Goal: Contribute content: Contribute content

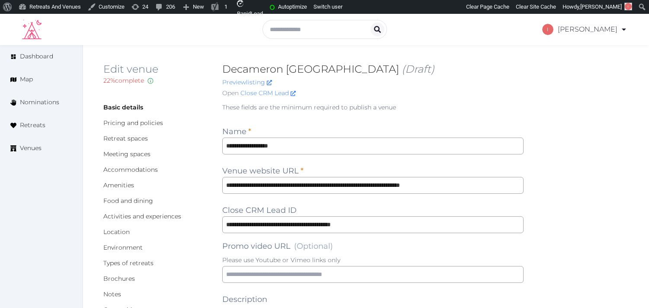
click at [269, 72] on h2 "Decameron Cartagena (Draft)" at bounding box center [373, 69] width 302 height 14
drag, startPoint x: 341, startPoint y: 68, endPoint x: 216, endPoint y: 60, distance: 124.9
copy h2 "Decameron [GEOGRAPHIC_DATA]"
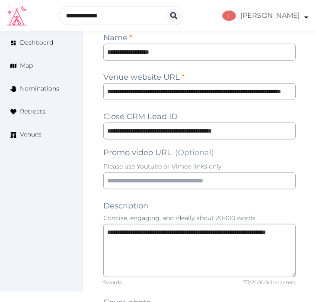
scroll to position [658, 0]
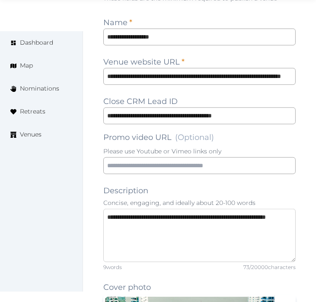
click at [228, 209] on textarea "**********" at bounding box center [199, 235] width 193 height 53
click at [229, 209] on textarea "**********" at bounding box center [199, 235] width 193 height 53
paste textarea "**********"
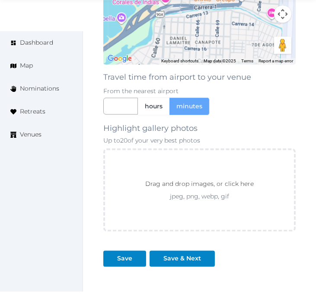
scroll to position [1427, 0]
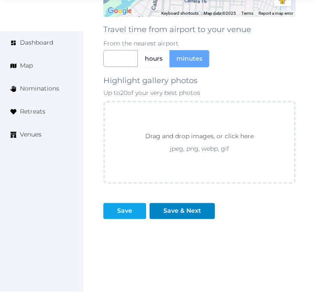
type textarea "**********"
click at [123, 206] on div "Save" at bounding box center [124, 210] width 15 height 9
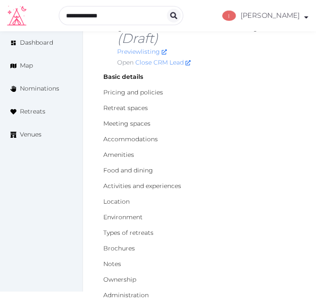
scroll to position [0, 0]
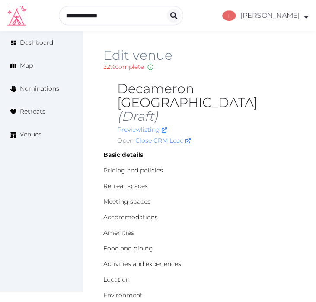
click at [158, 83] on h2 "Decameron Cartagena (Draft)" at bounding box center [206, 103] width 179 height 42
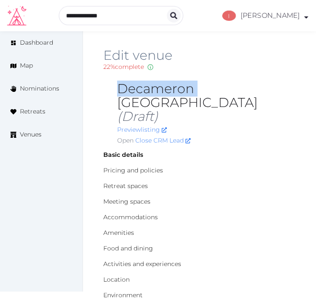
click at [158, 83] on h2 "Decameron Cartagena (Draft)" at bounding box center [206, 103] width 179 height 42
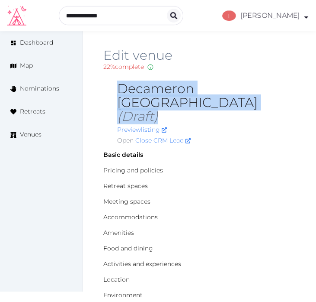
click at [158, 83] on h2 "Decameron Cartagena (Draft)" at bounding box center [206, 103] width 179 height 42
click at [158, 84] on h2 "Decameron Cartagena (Draft)" at bounding box center [206, 103] width 179 height 42
click at [122, 86] on h2 "Decameron Cartagena (Draft)" at bounding box center [206, 103] width 179 height 42
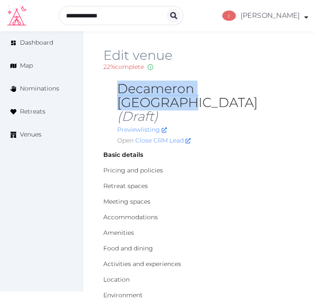
drag, startPoint x: 118, startPoint y: 89, endPoint x: 267, endPoint y: 89, distance: 149.3
click at [267, 89] on h2 "Decameron Cartagena (Draft)" at bounding box center [206, 103] width 179 height 42
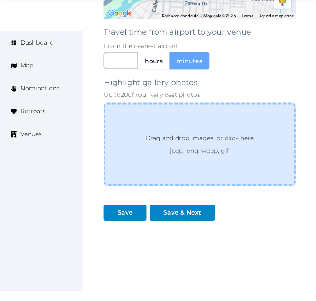
scroll to position [1427, 0]
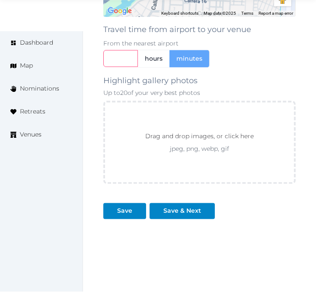
click at [106, 50] on input "text" at bounding box center [120, 58] width 35 height 17
type input "**"
drag, startPoint x: 256, startPoint y: 205, endPoint x: 274, endPoint y: 196, distance: 20.1
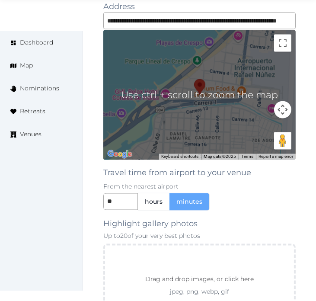
scroll to position [1428, 0]
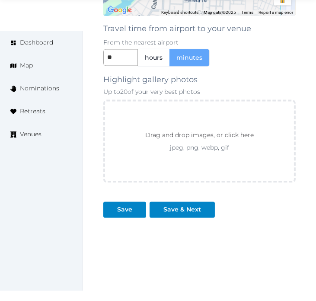
click at [280, 48] on div "** hours minutes" at bounding box center [199, 57] width 193 height 18
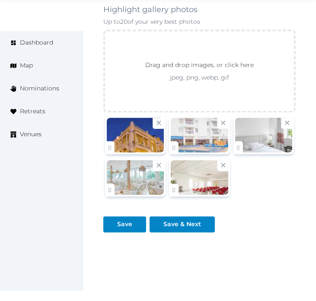
scroll to position [1513, 0]
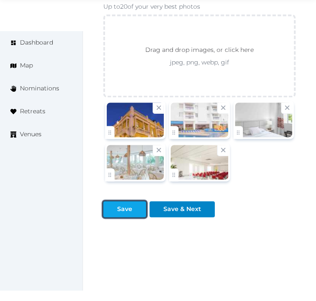
click at [135, 205] on div at bounding box center [139, 209] width 10 height 9
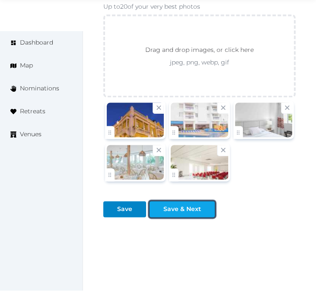
click at [200, 201] on button "Save & Next" at bounding box center [182, 209] width 65 height 16
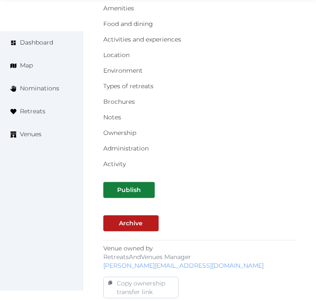
scroll to position [336, 0]
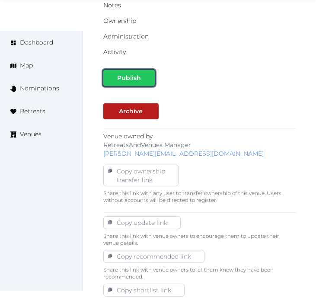
click at [141, 74] on div "Publish" at bounding box center [129, 78] width 48 height 9
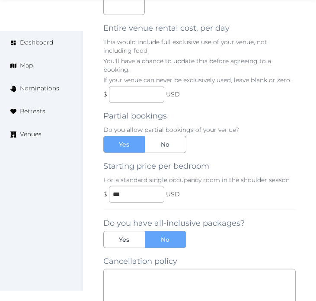
scroll to position [704, 0]
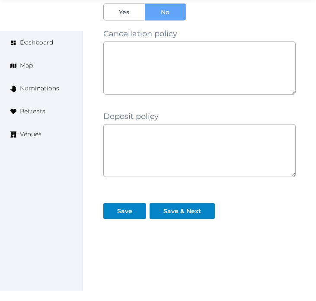
scroll to position [898, 0]
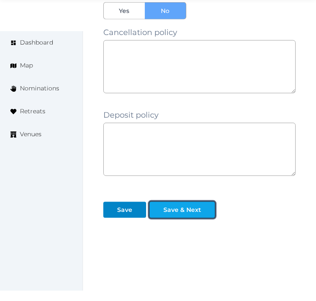
click at [200, 205] on div "Save & Next" at bounding box center [182, 209] width 62 height 9
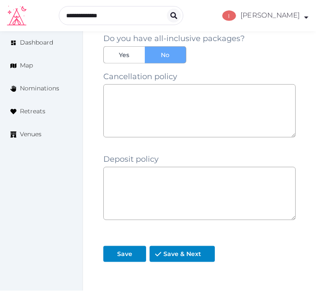
scroll to position [754, 0]
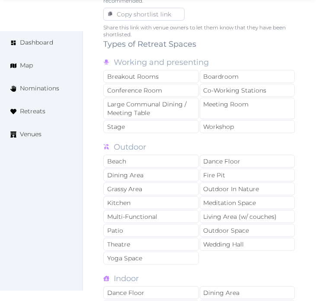
scroll to position [625, 0]
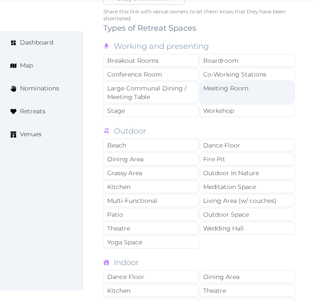
click at [213, 83] on div "Meeting Room" at bounding box center [248, 93] width 96 height 22
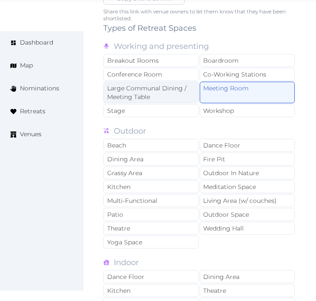
click at [185, 82] on div "Large Communal Dining / Meeting Table" at bounding box center [151, 93] width 96 height 22
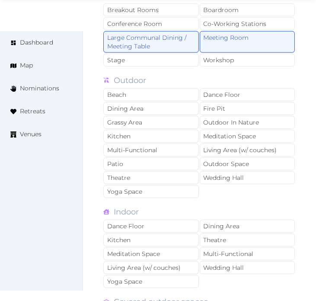
scroll to position [721, 0]
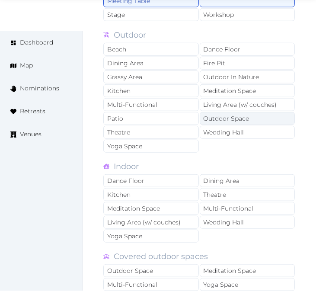
click at [221, 112] on div "Outdoor Space" at bounding box center [248, 118] width 96 height 13
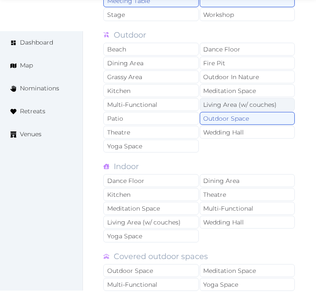
click at [221, 98] on div "Living Area (w/ couches)" at bounding box center [248, 104] width 96 height 13
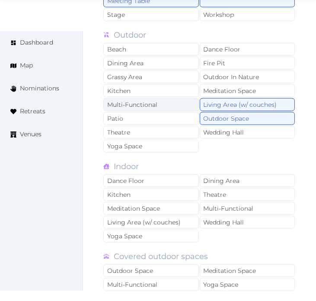
click at [169, 98] on div "Multi-Functional" at bounding box center [151, 104] width 96 height 13
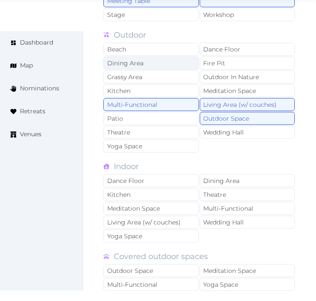
click at [163, 57] on div "Dining Area" at bounding box center [151, 63] width 96 height 13
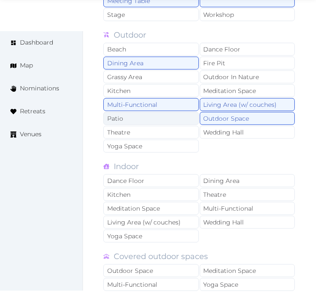
click at [169, 112] on div "Patio" at bounding box center [151, 118] width 96 height 13
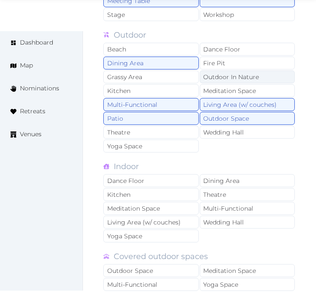
click at [262, 71] on div "Outdoor In Nature" at bounding box center [248, 77] width 96 height 13
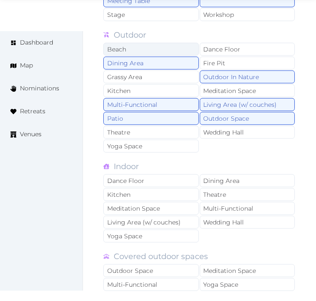
click at [167, 43] on div "Beach" at bounding box center [151, 49] width 96 height 13
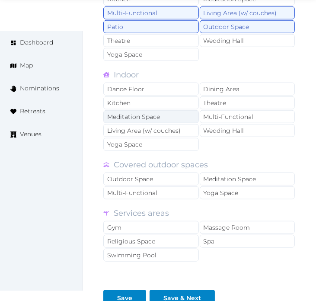
scroll to position [817, 0]
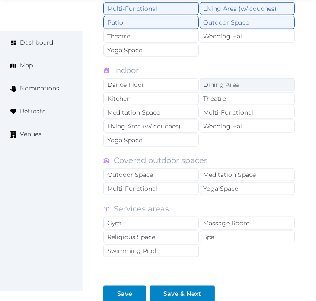
click at [224, 78] on div "Dining Area" at bounding box center [248, 84] width 96 height 13
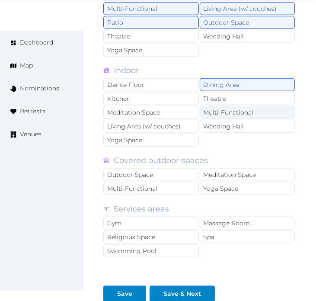
click at [241, 106] on div "Multi-Functional" at bounding box center [248, 112] width 96 height 13
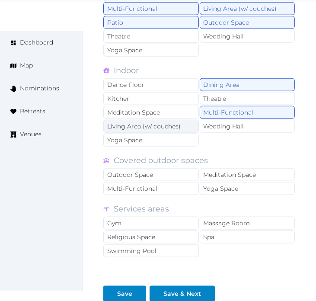
click at [171, 120] on div "Living Area (w/ couches)" at bounding box center [151, 126] width 96 height 13
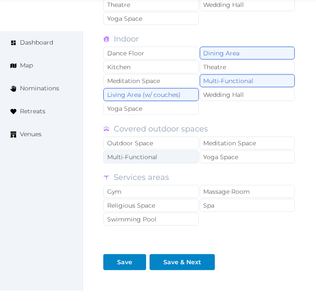
scroll to position [865, 0]
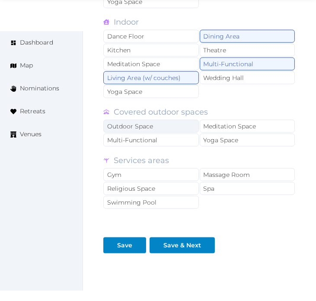
click at [161, 120] on div "Outdoor Space" at bounding box center [151, 126] width 96 height 13
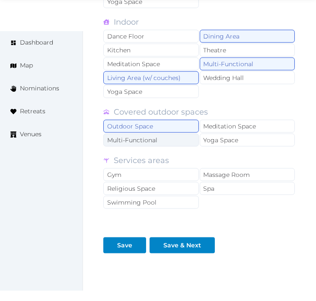
click at [161, 134] on div "Multi-Functional" at bounding box center [151, 140] width 96 height 13
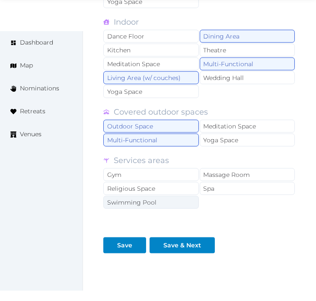
click at [182, 196] on div "Swimming Pool" at bounding box center [151, 202] width 96 height 13
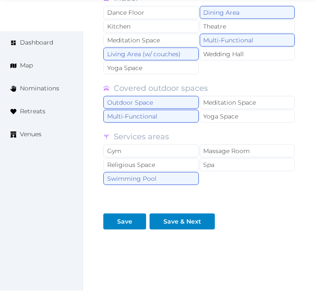
scroll to position [902, 0]
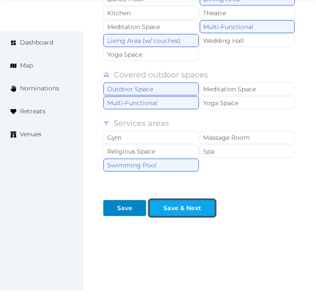
click at [203, 204] on div at bounding box center [208, 208] width 10 height 9
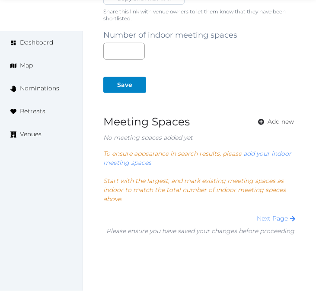
scroll to position [642, 0]
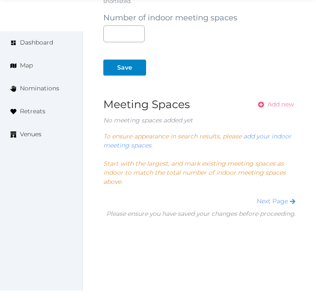
click at [286, 96] on link "Add new" at bounding box center [273, 104] width 45 height 16
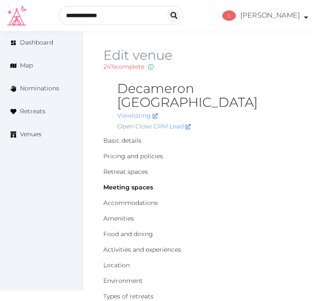
click at [163, 88] on h2 "Decameron [GEOGRAPHIC_DATA]" at bounding box center [206, 96] width 179 height 28
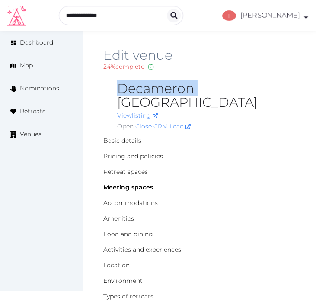
click at [163, 88] on h2 "Decameron [GEOGRAPHIC_DATA]" at bounding box center [206, 96] width 179 height 28
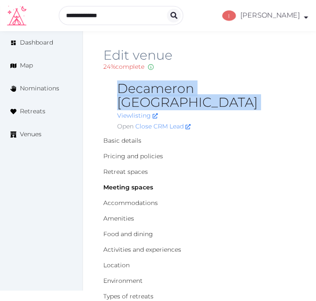
click at [163, 88] on h2 "Decameron [GEOGRAPHIC_DATA]" at bounding box center [206, 96] width 179 height 28
copy h2 "Decameron [GEOGRAPHIC_DATA]"
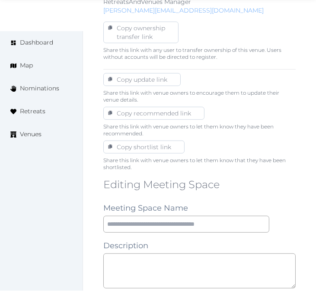
scroll to position [529, 0]
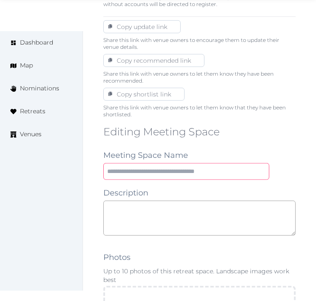
click at [215, 163] on input "text" at bounding box center [186, 171] width 166 height 17
type input "**********"
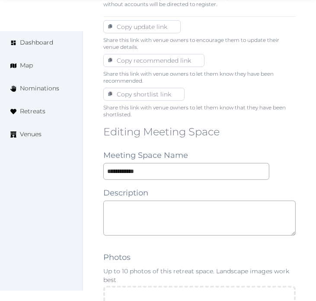
drag, startPoint x: 223, startPoint y: 221, endPoint x: 231, endPoint y: 211, distance: 13.5
click at [228, 215] on div at bounding box center [199, 223] width 193 height 44
click at [231, 211] on textarea at bounding box center [199, 218] width 193 height 35
paste textarea "**********"
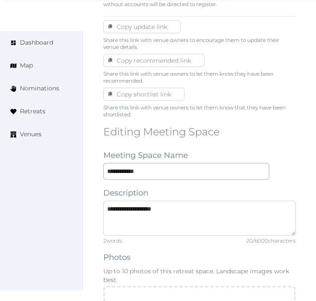
click at [216, 201] on textarea "**********" at bounding box center [199, 218] width 193 height 35
paste textarea "**********"
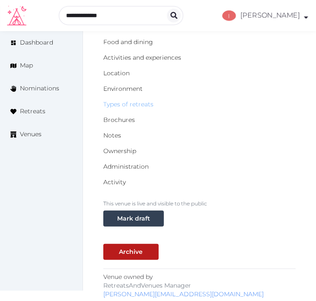
scroll to position [0, 0]
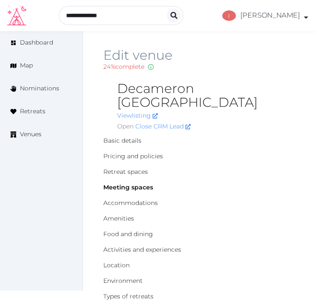
type textarea "**********"
click at [165, 86] on h2 "Decameron Cartagena" at bounding box center [206, 96] width 179 height 28
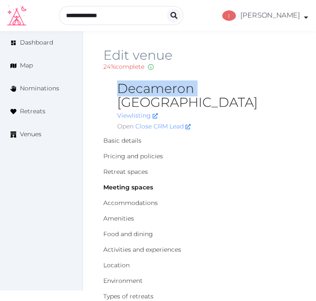
click at [165, 86] on h2 "Decameron Cartagena" at bounding box center [206, 96] width 179 height 28
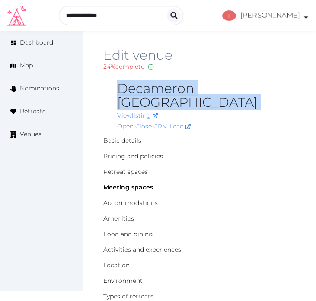
click at [165, 85] on h2 "Decameron Cartagena" at bounding box center [206, 96] width 179 height 28
copy h2 "Decameron Cartagena"
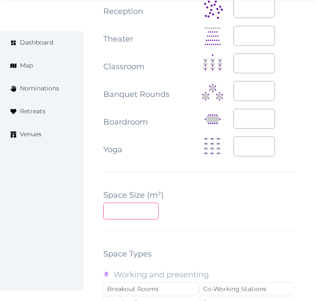
scroll to position [1201, 0]
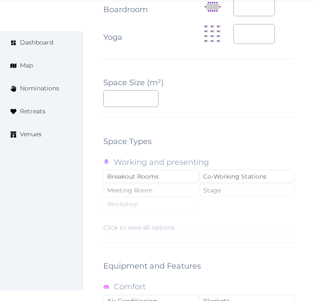
click at [140, 178] on div "Click to view all options" at bounding box center [199, 204] width 193 height 55
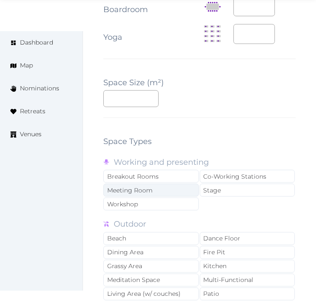
click at [138, 184] on div "Meeting Room" at bounding box center [151, 190] width 96 height 13
click at [276, 68] on div "**********" at bounding box center [199, 114] width 193 height 1339
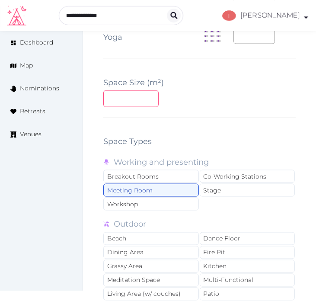
click at [130, 90] on input "number" at bounding box center [130, 98] width 55 height 17
type input "***"
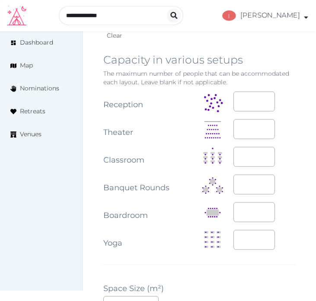
scroll to position [913, 0]
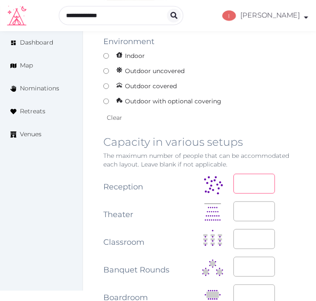
click at [244, 174] on input "number" at bounding box center [255, 184] width 42 height 20
type input "***"
click at [250, 206] on input "number" at bounding box center [255, 212] width 42 height 20
type input "***"
click at [245, 257] on input "number" at bounding box center [255, 267] width 42 height 20
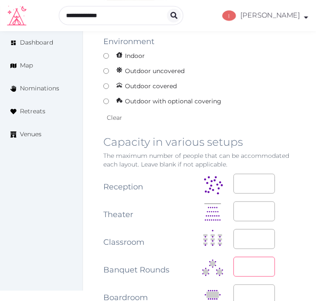
type input "***"
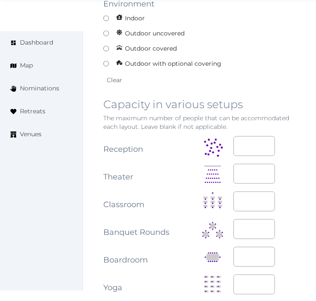
scroll to position [1009, 0]
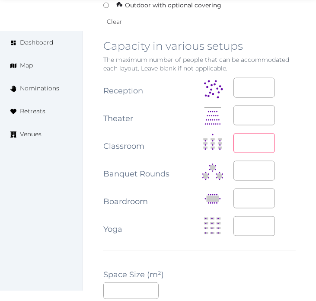
click at [252, 133] on input "number" at bounding box center [255, 143] width 42 height 20
type input "**"
click at [247, 189] on input "number" at bounding box center [255, 199] width 42 height 20
type input "**"
click at [256, 241] on div "**********" at bounding box center [199, 306] width 193 height 1339
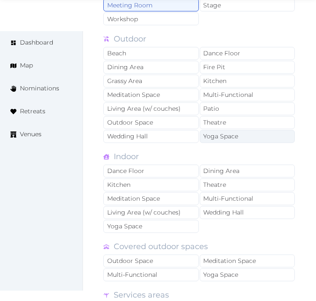
scroll to position [1442, 0]
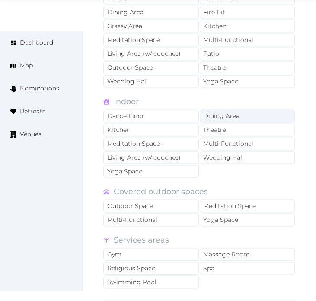
click at [223, 109] on div "Dining Area" at bounding box center [248, 115] width 96 height 13
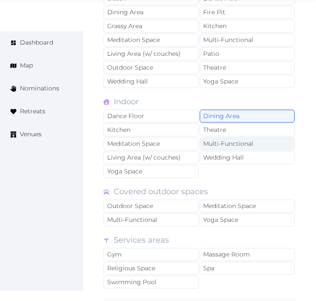
click at [234, 137] on div "Multi-Functional" at bounding box center [248, 143] width 96 height 13
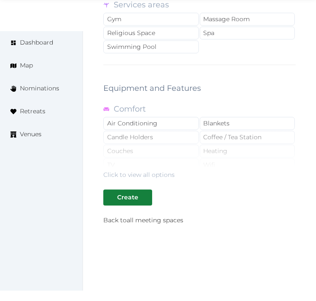
scroll to position [1686, 0]
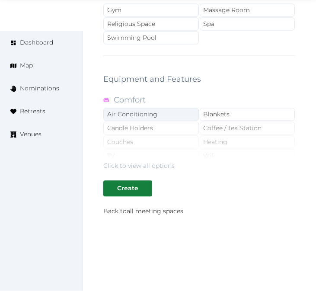
click at [165, 115] on div "Click to view all options" at bounding box center [199, 142] width 193 height 55
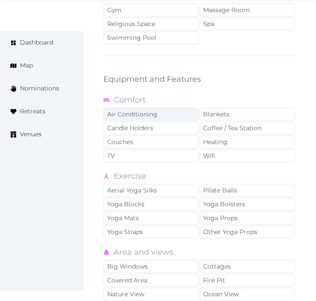
click at [173, 108] on div "Air Conditioning" at bounding box center [151, 114] width 96 height 13
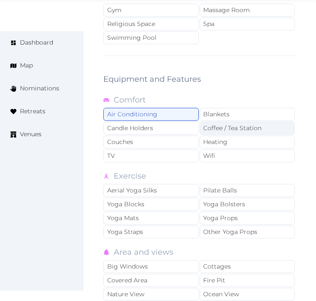
click at [210, 122] on div "Coffee / Tea Station" at bounding box center [248, 128] width 96 height 13
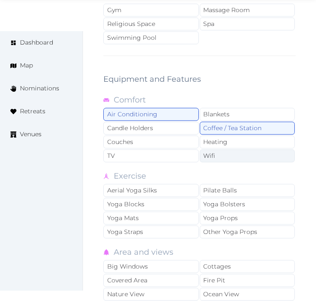
click at [211, 149] on div "Wifi" at bounding box center [248, 155] width 96 height 13
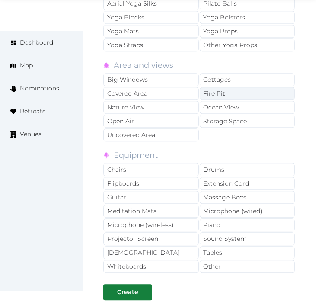
scroll to position [1879, 0]
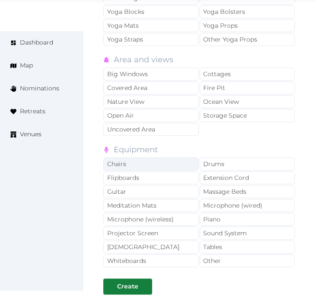
click at [170, 157] on div "Chairs" at bounding box center [151, 163] width 96 height 13
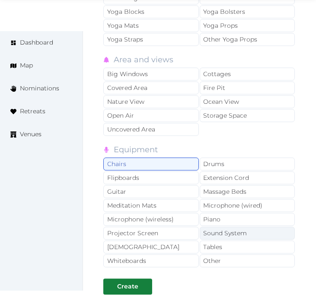
click at [236, 227] on div "Sound System" at bounding box center [248, 233] width 96 height 13
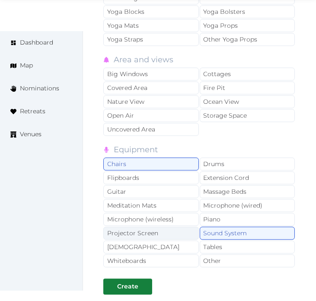
click at [189, 227] on div "Projector Screen" at bounding box center [151, 233] width 96 height 13
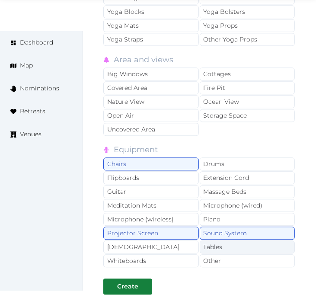
click at [214, 241] on div "Tables" at bounding box center [248, 247] width 96 height 13
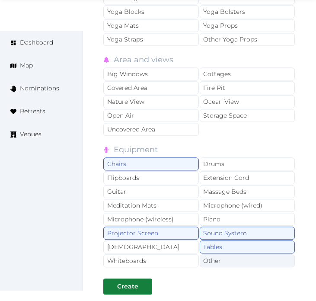
click at [218, 254] on div "Other" at bounding box center [248, 260] width 96 height 13
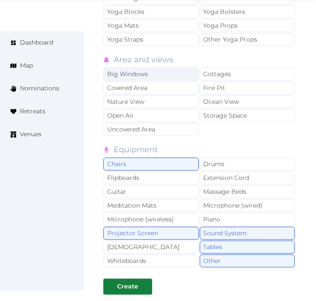
click at [179, 67] on div "Big Windows" at bounding box center [151, 73] width 96 height 13
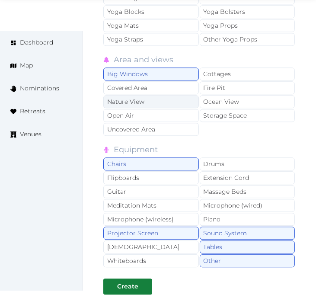
click at [166, 95] on div "Nature View" at bounding box center [151, 101] width 96 height 13
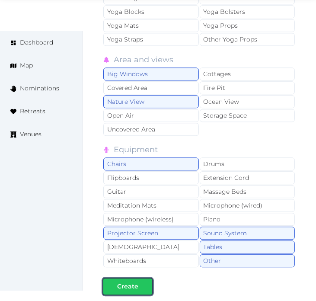
click at [136, 282] on div "Create" at bounding box center [127, 286] width 21 height 9
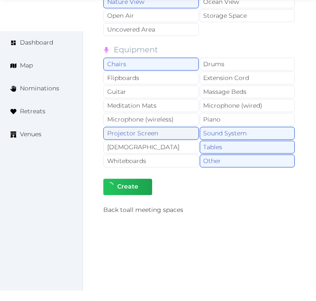
scroll to position [1980, 0]
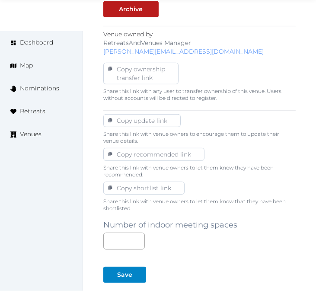
scroll to position [586, 0]
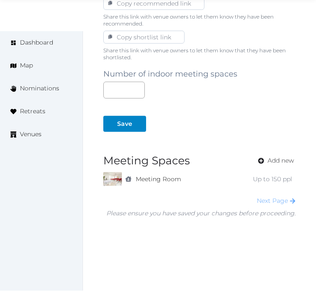
click at [281, 197] on link "Next Page" at bounding box center [276, 201] width 39 height 8
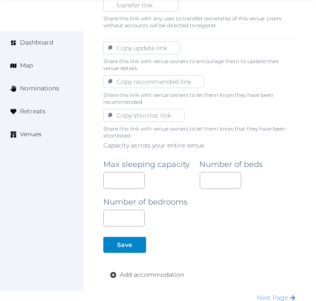
scroll to position [604, 0]
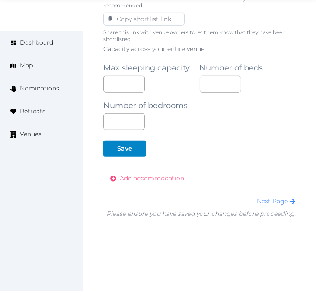
click at [161, 174] on span "Add accommodation" at bounding box center [152, 178] width 64 height 9
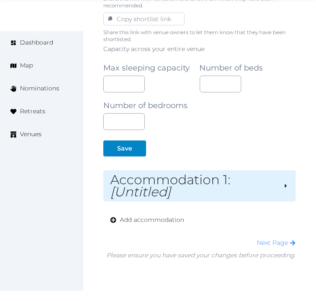
click at [193, 179] on h2 "Accommodation 1 : [Untitled]" at bounding box center [193, 186] width 166 height 24
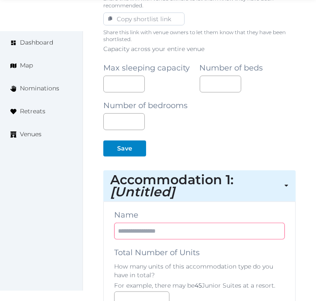
click at [180, 223] on input "text" at bounding box center [199, 231] width 171 height 17
paste input "**********"
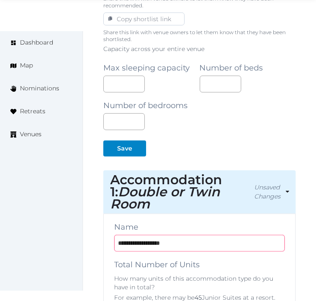
type input "**********"
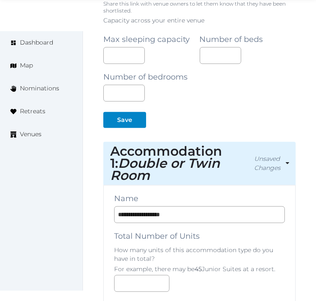
scroll to position [700, 0]
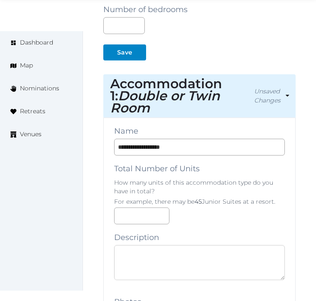
click at [182, 245] on textarea at bounding box center [199, 262] width 171 height 35
paste textarea "**********"
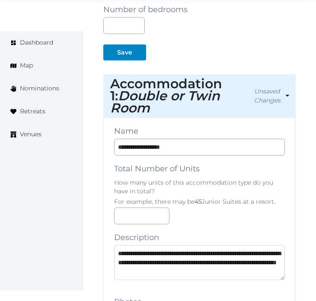
scroll to position [13, 0]
type textarea "**********"
click at [162, 139] on input "**********" at bounding box center [199, 147] width 171 height 17
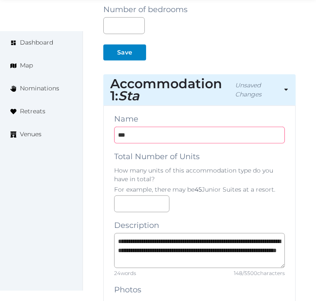
type input "**********"
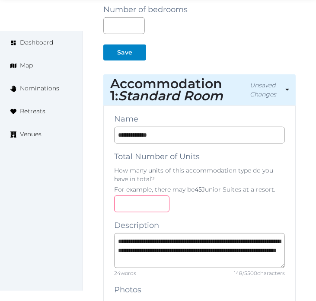
click at [120, 196] on input "number" at bounding box center [141, 204] width 55 height 17
type input "***"
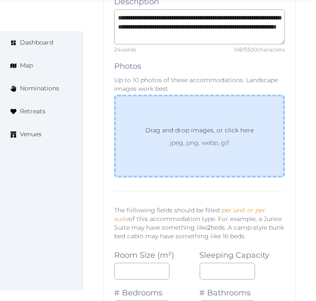
scroll to position [941, 0]
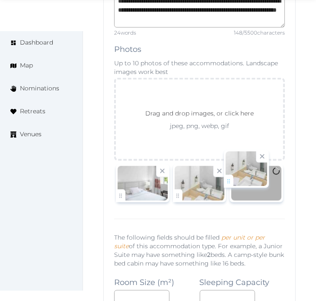
drag, startPoint x: 179, startPoint y: 178, endPoint x: 230, endPoint y: 177, distance: 51.1
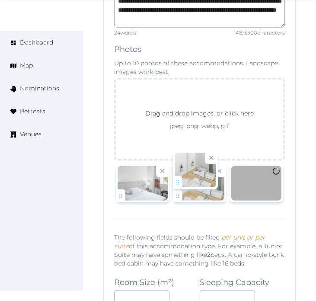
click at [230, 177] on body "Irene Gonzales Account My Venue Listings My Retreats Logout Dashboard Map Nomin…" at bounding box center [158, 229] width 316 height 2340
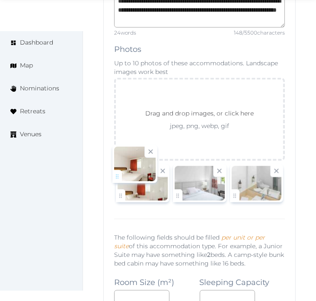
drag, startPoint x: 238, startPoint y: 186, endPoint x: 114, endPoint y: 180, distance: 123.9
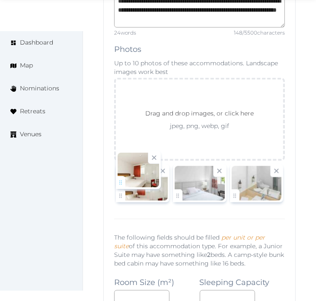
click at [114, 180] on body "Irene Gonzales Account My Venue Listings My Retreats Logout Dashboard Map Nomin…" at bounding box center [158, 229] width 316 height 2340
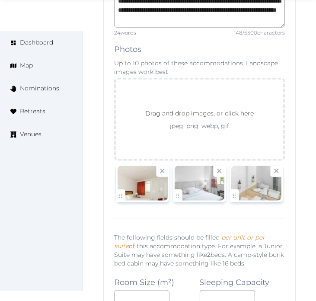
scroll to position [1085, 0]
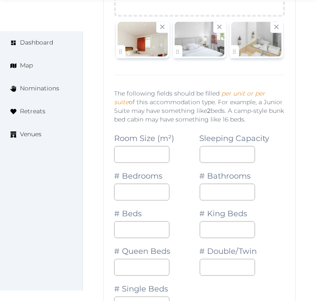
click at [220, 132] on div "Sleeping Capacity" at bounding box center [243, 144] width 86 height 38
click at [219, 146] on input "number" at bounding box center [227, 154] width 55 height 17
type input "*"
click at [144, 184] on input "number" at bounding box center [141, 192] width 55 height 17
type input "*"
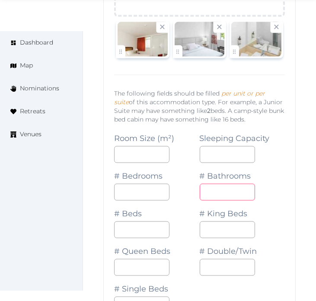
click at [206, 184] on input "*" at bounding box center [227, 192] width 55 height 17
type input "*"
click at [153, 222] on input "number" at bounding box center [141, 230] width 55 height 17
type input "*"
click at [213, 259] on input "number" at bounding box center [227, 267] width 55 height 17
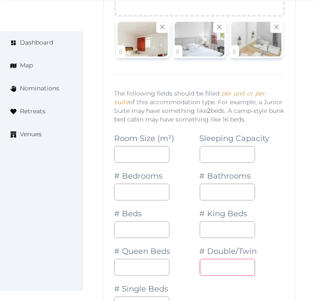
type input "*"
click at [311, 209] on div "Edit venue 38 % complete Fill out all the fields in your listing to increase it…" at bounding box center [199, 101] width 233 height 2309
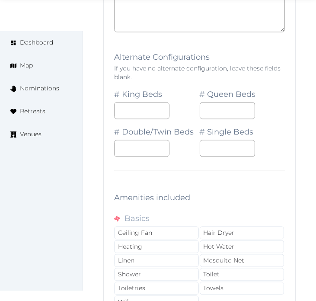
scroll to position [1517, 0]
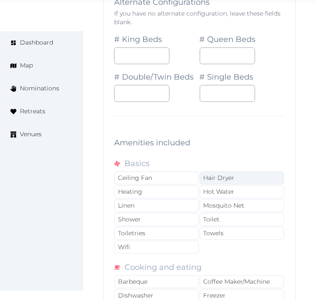
click at [238, 171] on div "Hair Dryer" at bounding box center [242, 177] width 85 height 13
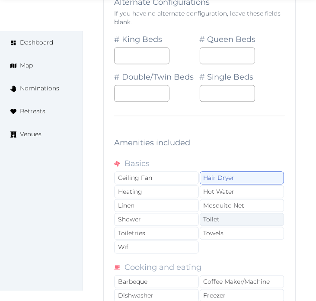
drag, startPoint x: 232, startPoint y: 202, endPoint x: 232, endPoint y: 206, distance: 4.3
click at [232, 213] on div "Toilet" at bounding box center [242, 219] width 85 height 13
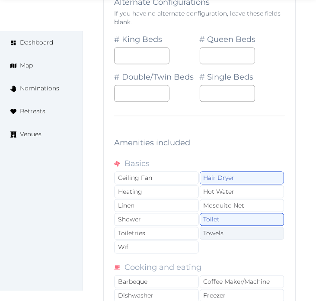
click at [238, 227] on div "Towels" at bounding box center [242, 233] width 85 height 13
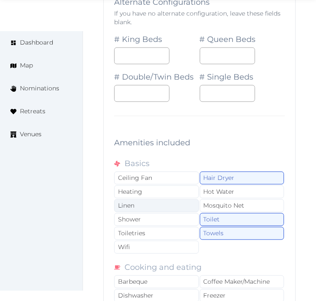
click at [183, 199] on div "Linen" at bounding box center [156, 205] width 85 height 13
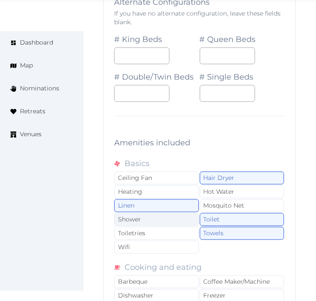
click at [189, 213] on div "Shower" at bounding box center [156, 219] width 85 height 13
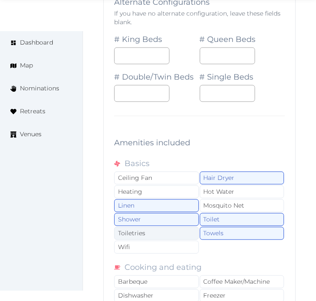
click at [189, 227] on div "Toiletries" at bounding box center [156, 233] width 85 height 13
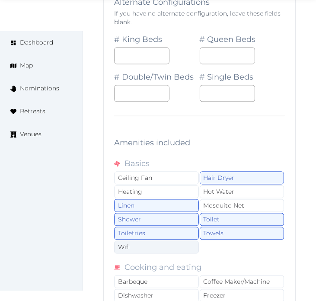
click at [184, 241] on div "Wifi" at bounding box center [156, 247] width 85 height 13
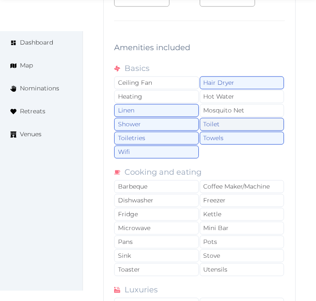
scroll to position [1614, 0]
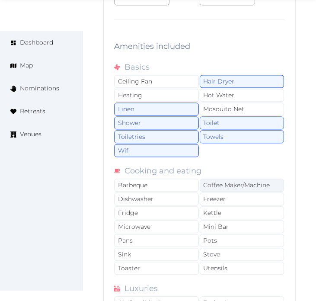
click at [252, 179] on div "Coffee Maker/Machine" at bounding box center [242, 185] width 85 height 13
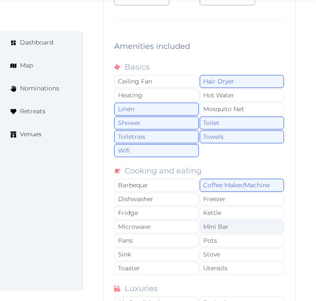
click at [253, 220] on div "Mini Bar" at bounding box center [242, 226] width 85 height 13
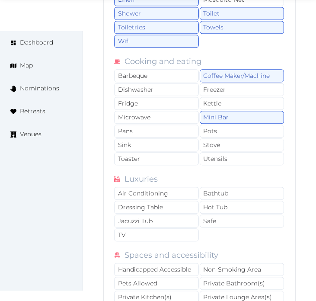
scroll to position [1758, 0]
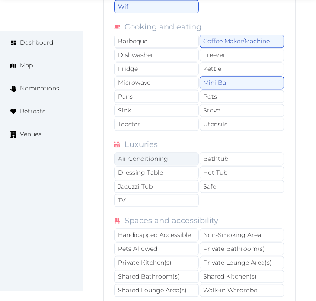
click at [176, 152] on div "Air Conditioning" at bounding box center [156, 158] width 85 height 13
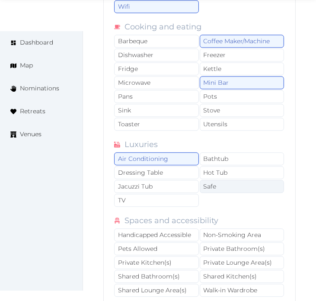
click at [228, 180] on div "Safe" at bounding box center [242, 186] width 85 height 13
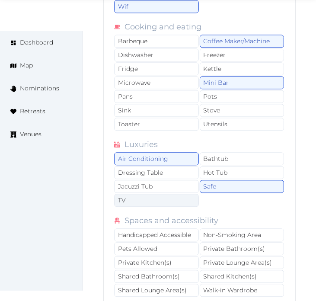
click at [170, 194] on div "TV" at bounding box center [156, 200] width 85 height 13
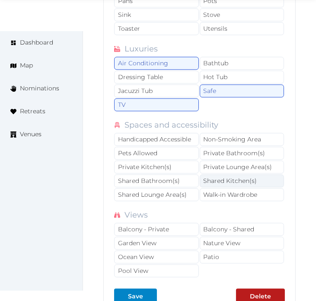
scroll to position [1854, 0]
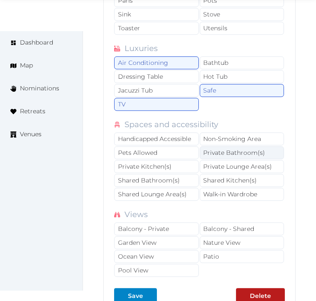
click at [250, 146] on div "Private Bathroom(s)" at bounding box center [242, 152] width 85 height 13
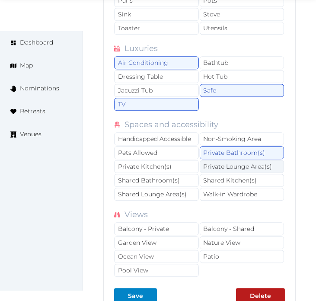
click at [239, 162] on div "Private Lounge Area(s)" at bounding box center [242, 166] width 85 height 13
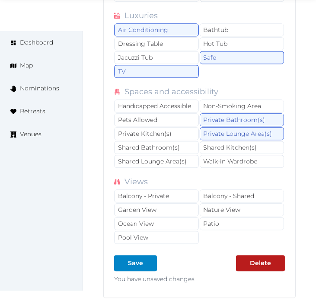
scroll to position [1902, 0]
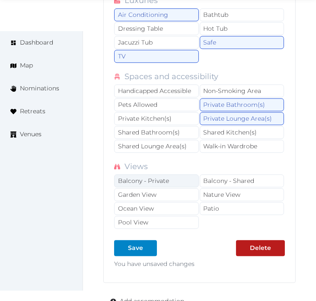
click at [182, 174] on div "Balcony - Private" at bounding box center [156, 180] width 85 height 13
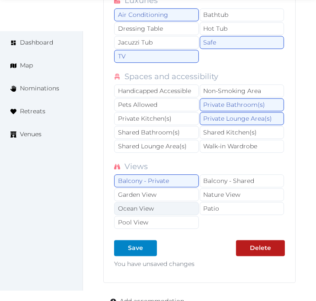
click at [187, 202] on div "Ocean View" at bounding box center [156, 208] width 85 height 13
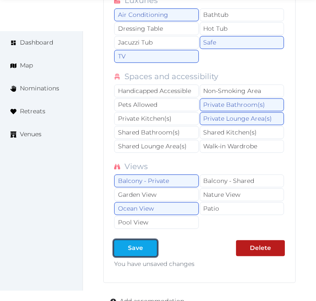
click at [142, 244] on div "Save" at bounding box center [135, 248] width 15 height 9
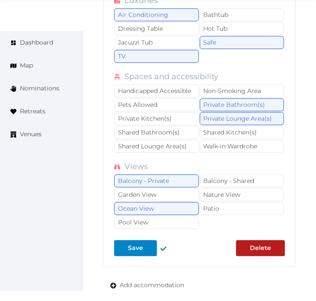
type input "*"
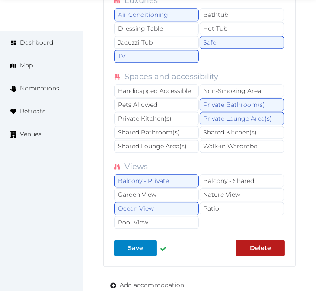
type input "*"
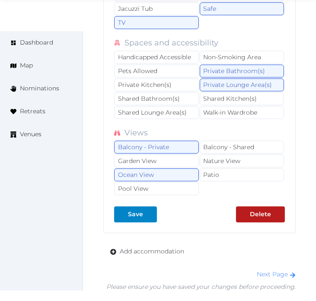
scroll to position [1950, 0]
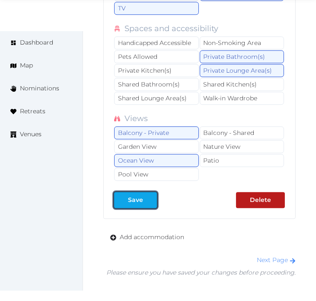
click at [142, 196] on div "Save" at bounding box center [135, 200] width 15 height 9
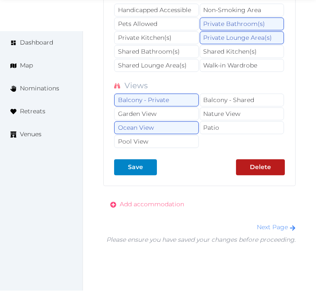
scroll to position [1998, 0]
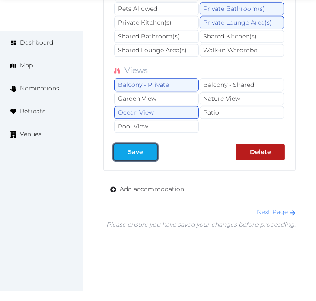
click at [135, 147] on button "Save" at bounding box center [135, 152] width 43 height 16
click at [286, 208] on link "Next Page" at bounding box center [276, 212] width 39 height 8
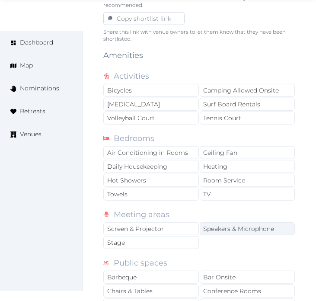
scroll to position [625, 0]
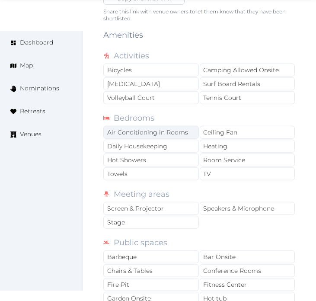
click at [188, 126] on div "Air Conditioning in Rooms" at bounding box center [151, 132] width 96 height 13
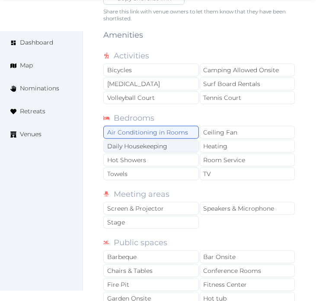
click at [194, 140] on div "Daily Housekeeping" at bounding box center [151, 146] width 96 height 13
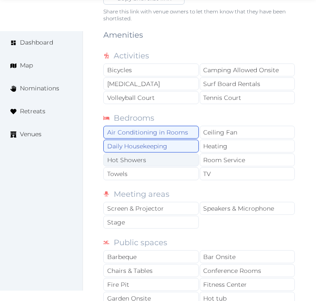
click at [196, 154] on div "Hot Showers" at bounding box center [151, 160] width 96 height 13
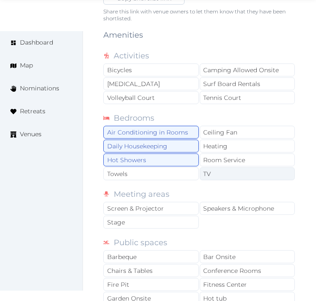
click at [200, 167] on div "TV" at bounding box center [248, 173] width 96 height 13
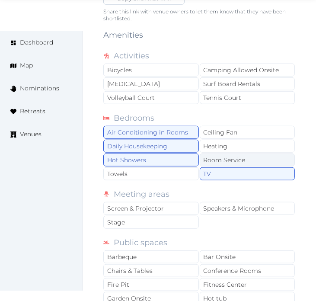
click at [225, 154] on div "Room Service" at bounding box center [248, 160] width 96 height 13
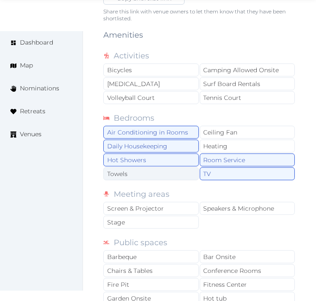
click at [192, 167] on div "Towels" at bounding box center [151, 173] width 96 height 13
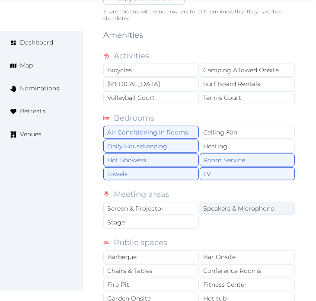
click at [200, 202] on div "Speakers & Microphone" at bounding box center [248, 208] width 96 height 13
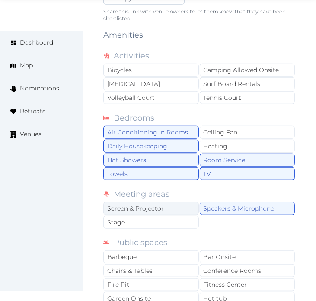
click at [193, 202] on div "Screen & Projector" at bounding box center [151, 208] width 96 height 13
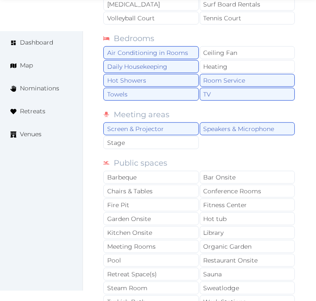
scroll to position [721, 0]
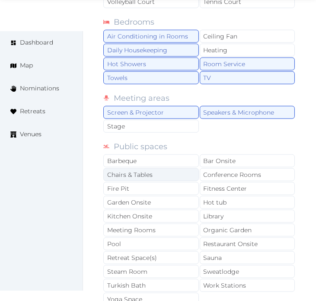
click at [180, 168] on div "Chairs & Tables" at bounding box center [151, 174] width 96 height 13
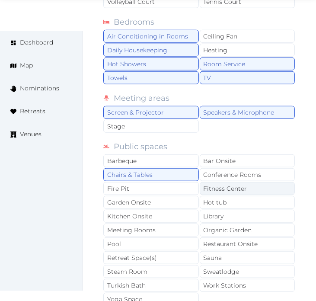
click at [218, 182] on div "Fitness Center" at bounding box center [248, 188] width 96 height 13
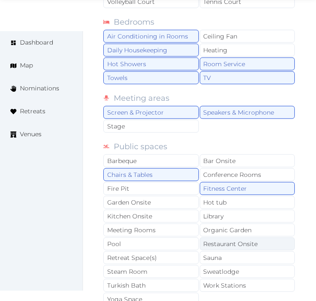
click at [223, 238] on div "Restaurant Onsite" at bounding box center [248, 244] width 96 height 13
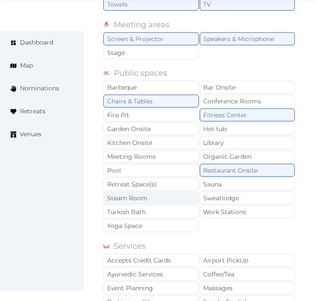
scroll to position [817, 0]
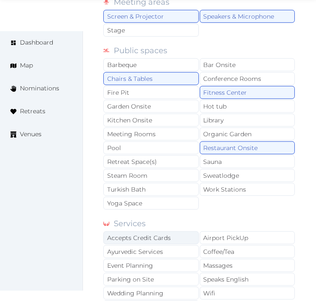
click at [161, 231] on div "Accepts Credit Cards" at bounding box center [151, 237] width 96 height 13
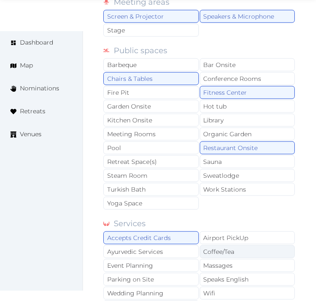
click at [212, 245] on div "Coffee/Tea" at bounding box center [248, 251] width 96 height 13
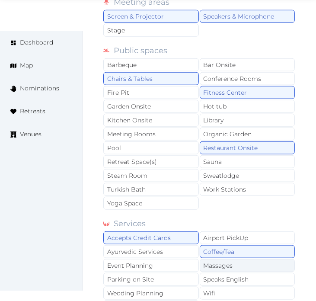
click at [219, 259] on div "Massages" at bounding box center [248, 265] width 96 height 13
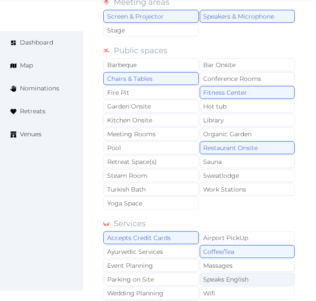
click at [222, 273] on div "Speaks English" at bounding box center [248, 279] width 96 height 13
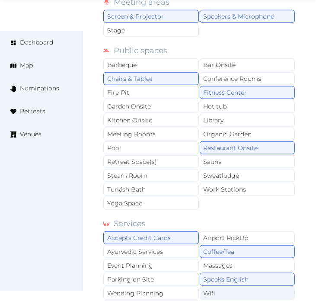
click at [223, 287] on div "Wifi" at bounding box center [248, 293] width 96 height 13
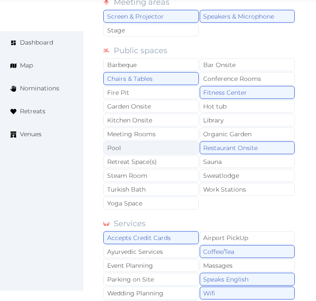
click at [131, 141] on div "Pool" at bounding box center [151, 147] width 96 height 13
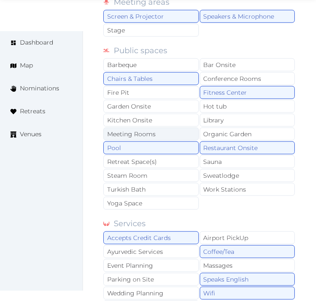
click at [140, 128] on div "Meeting Rooms" at bounding box center [151, 134] width 96 height 13
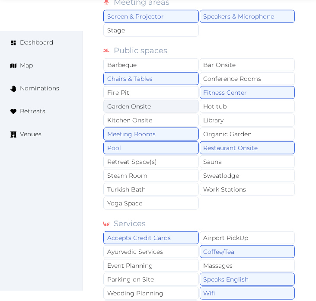
click at [138, 100] on div "Garden Onsite" at bounding box center [151, 106] width 96 height 13
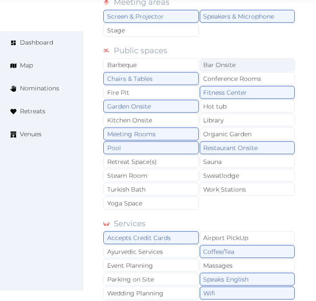
click at [224, 58] on div "Bar Onsite" at bounding box center [248, 64] width 96 height 13
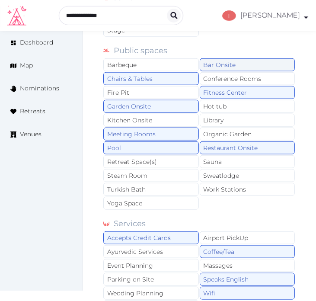
click at [228, 58] on div "Bar Onsite" at bounding box center [248, 64] width 96 height 13
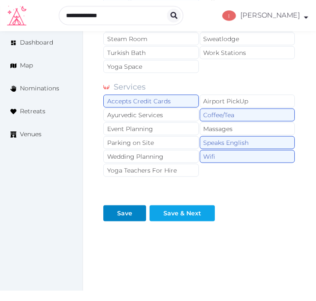
scroll to position [959, 0]
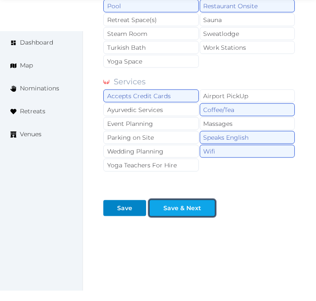
click at [199, 204] on div "Save & Next" at bounding box center [183, 208] width 38 height 9
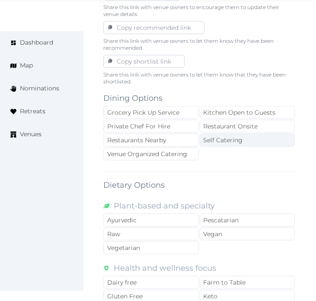
scroll to position [577, 0]
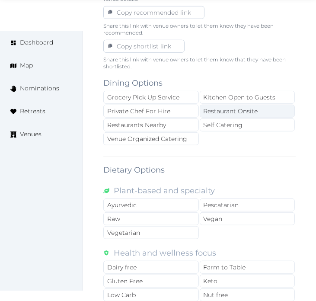
click at [233, 105] on div "Restaurant Onsite" at bounding box center [248, 111] width 96 height 13
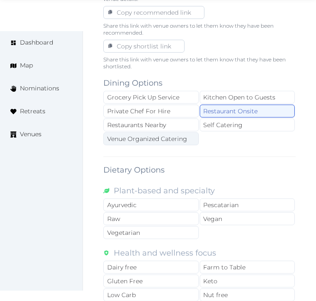
click at [175, 132] on div "Venue Organized Catering" at bounding box center [151, 138] width 96 height 13
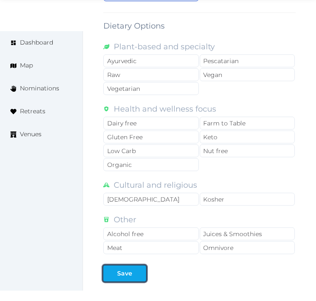
click at [127, 266] on button "Save" at bounding box center [124, 274] width 43 height 16
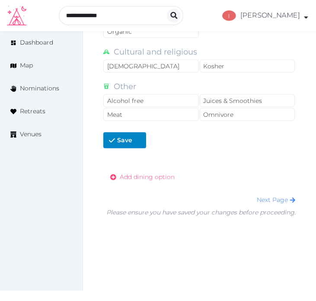
click at [164, 173] on span "Add dining option" at bounding box center [147, 177] width 55 height 9
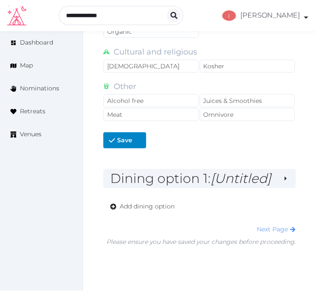
scroll to position [855, 0]
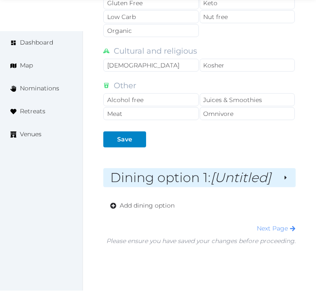
click at [262, 170] on em "[Untitled]" at bounding box center [241, 178] width 61 height 16
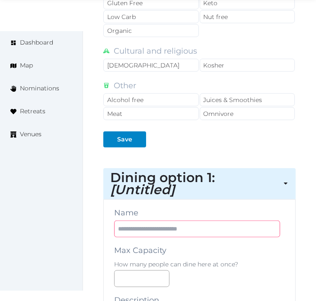
paste input "********"
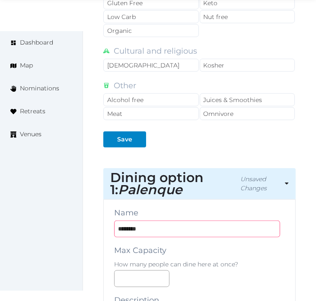
type input "********"
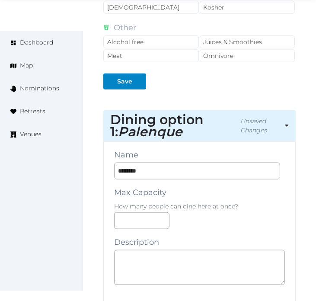
scroll to position [999, 0]
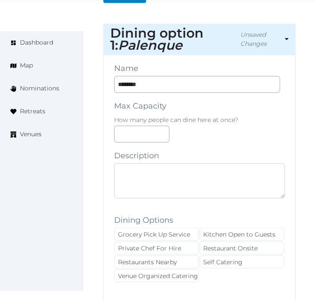
click at [222, 178] on textarea at bounding box center [199, 181] width 171 height 35
paste textarea "**********"
click at [185, 164] on textarea "**********" at bounding box center [199, 181] width 171 height 35
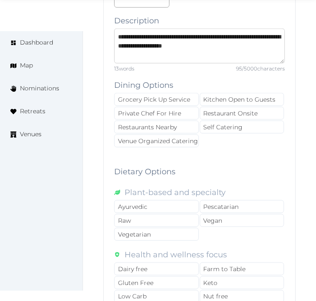
scroll to position [1143, 0]
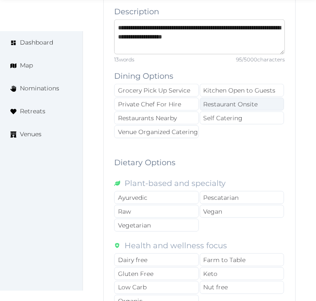
type textarea "**********"
click at [230, 98] on div "Restaurant Onsite" at bounding box center [242, 104] width 85 height 13
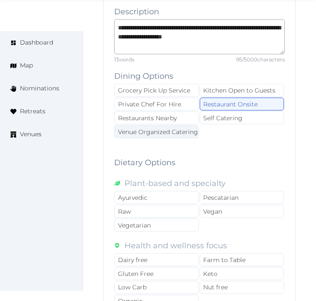
click at [188, 125] on div "Venue Organized Catering" at bounding box center [156, 131] width 85 height 13
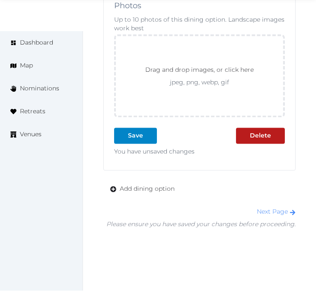
scroll to position [1567, 0]
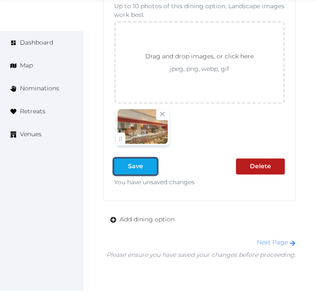
click at [132, 158] on button "Save" at bounding box center [135, 166] width 43 height 16
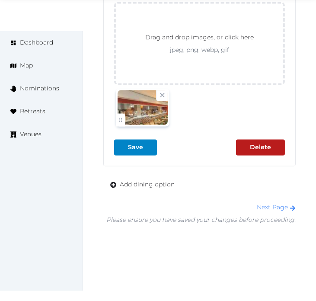
scroll to position [1595, 0]
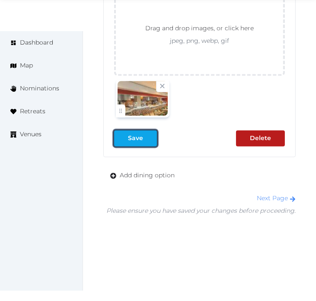
click at [137, 134] on div "Save" at bounding box center [135, 138] width 15 height 9
click at [140, 134] on div "Save" at bounding box center [135, 138] width 15 height 9
click at [262, 194] on link "Next Page" at bounding box center [276, 198] width 39 height 8
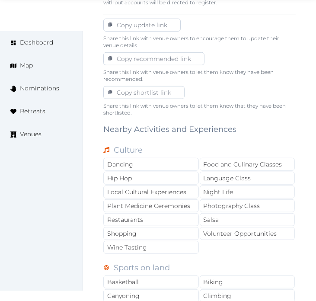
scroll to position [625, 0]
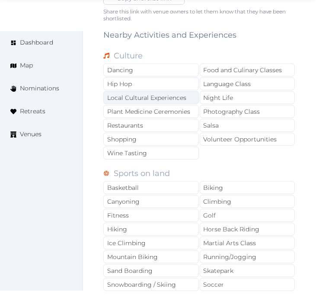
click at [159, 91] on div "Local Cultural Experiences" at bounding box center [151, 97] width 96 height 13
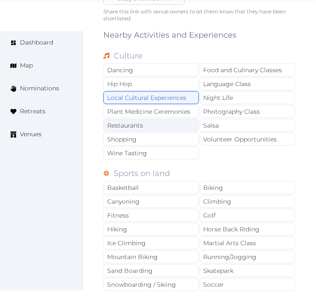
click at [161, 119] on div "Restaurants" at bounding box center [151, 125] width 96 height 13
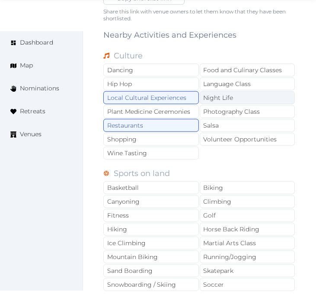
click at [225, 91] on div "Night Life" at bounding box center [248, 97] width 96 height 13
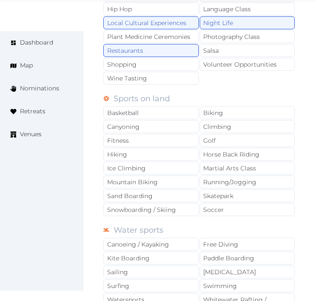
scroll to position [721, 0]
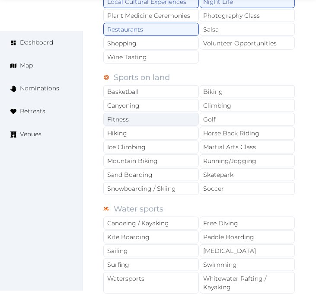
click at [184, 113] on div "Fitness" at bounding box center [151, 119] width 96 height 13
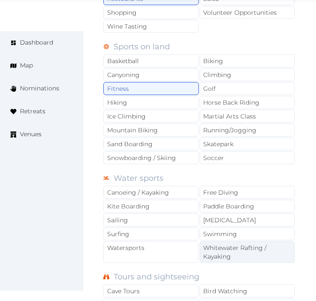
scroll to position [817, 0]
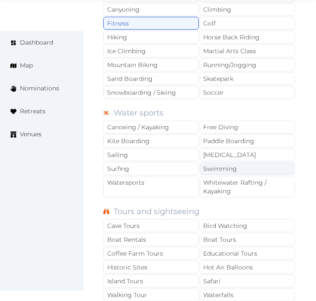
click at [214, 162] on div "Swimming" at bounding box center [248, 168] width 96 height 13
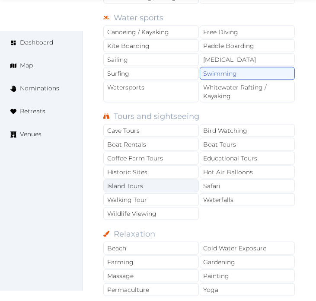
scroll to position [913, 0]
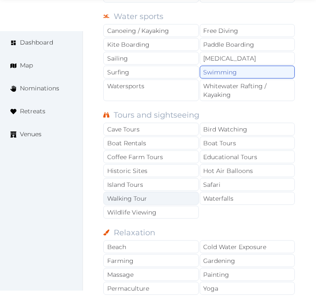
drag, startPoint x: 179, startPoint y: 184, endPoint x: 176, endPoint y: 174, distance: 10.5
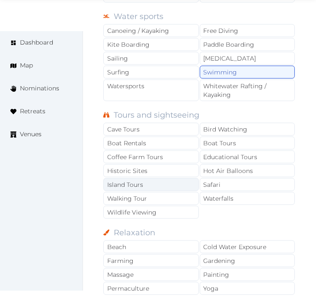
click at [179, 192] on div "Walking Tour" at bounding box center [151, 198] width 96 height 13
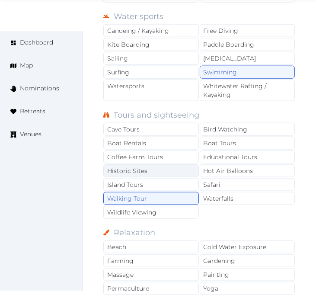
click at [170, 164] on div "Historic Sites" at bounding box center [151, 170] width 96 height 13
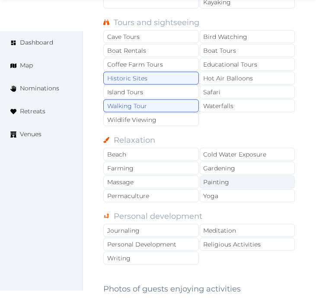
scroll to position [1009, 0]
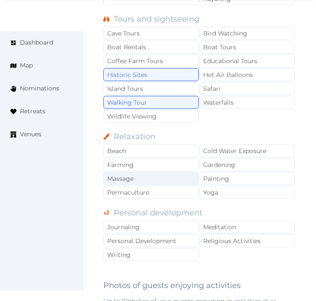
click at [180, 172] on div "Massage" at bounding box center [151, 178] width 96 height 13
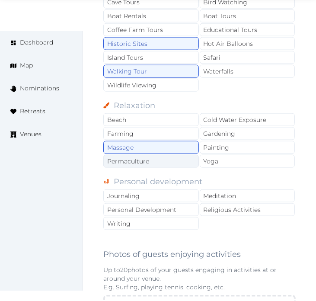
scroll to position [1057, 0]
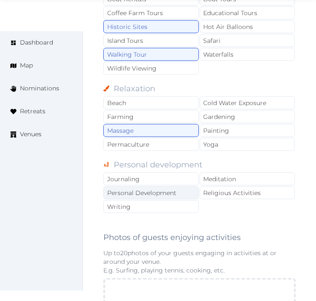
click at [146, 186] on div "Personal Development" at bounding box center [151, 192] width 96 height 13
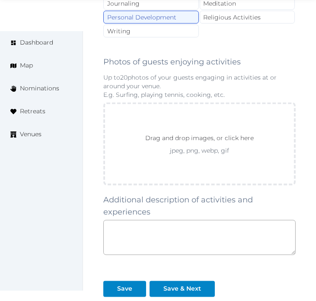
scroll to position [1249, 0]
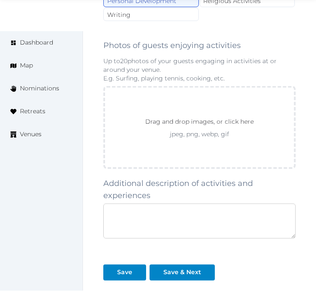
click at [196, 218] on textarea at bounding box center [199, 221] width 193 height 35
paste textarea "**********"
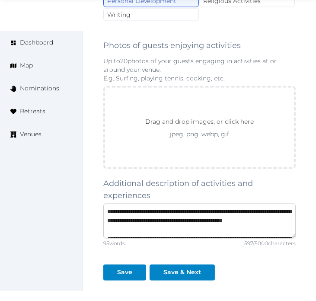
scroll to position [95, 0]
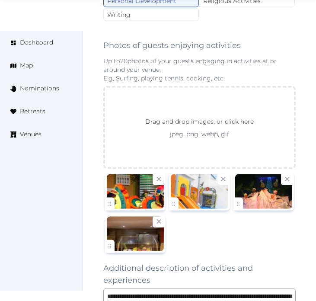
drag, startPoint x: 321, startPoint y: 77, endPoint x: 238, endPoint y: 182, distance: 133.6
click at [236, 182] on div at bounding box center [263, 191] width 57 height 35
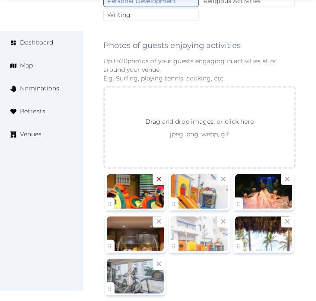
click at [157, 175] on icon at bounding box center [159, 179] width 8 height 8
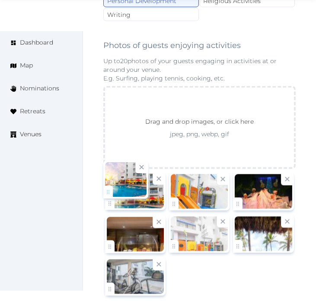
drag, startPoint x: 111, startPoint y: 277, endPoint x: 106, endPoint y: 189, distance: 88.4
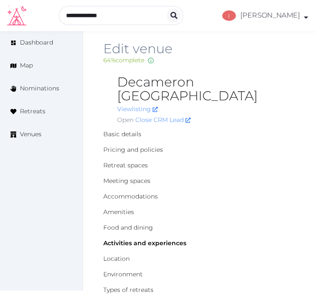
scroll to position [0, 0]
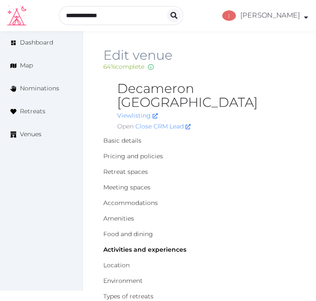
drag, startPoint x: 262, startPoint y: 67, endPoint x: 241, endPoint y: 71, distance: 21.1
click at [260, 66] on div "64 % complete Fill out all the fields in your listing to increase its completio…" at bounding box center [199, 66] width 193 height 9
click at [232, 86] on h2 "Decameron [GEOGRAPHIC_DATA]" at bounding box center [206, 96] width 179 height 28
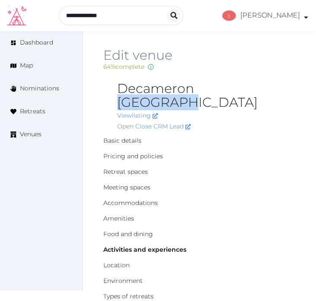
click at [232, 86] on h2 "Decameron [GEOGRAPHIC_DATA]" at bounding box center [206, 96] width 179 height 28
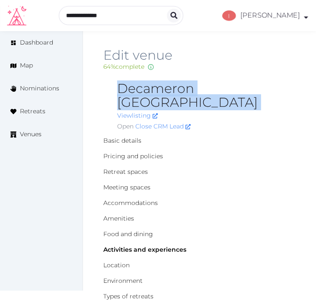
click at [232, 86] on h2 "Decameron [GEOGRAPHIC_DATA]" at bounding box center [206, 96] width 179 height 28
copy h2 "Decameron [GEOGRAPHIC_DATA]"
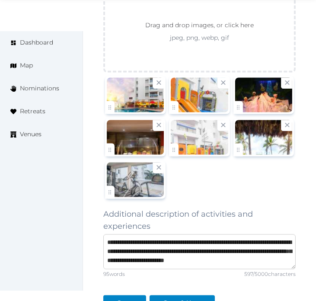
scroll to position [100, 0]
drag, startPoint x: 281, startPoint y: 227, endPoint x: 287, endPoint y: 257, distance: 30.0
click at [287, 257] on textarea "**********" at bounding box center [199, 251] width 193 height 35
click at [241, 242] on textarea "**********" at bounding box center [199, 251] width 193 height 35
click at [279, 234] on textarea "**********" at bounding box center [199, 251] width 193 height 35
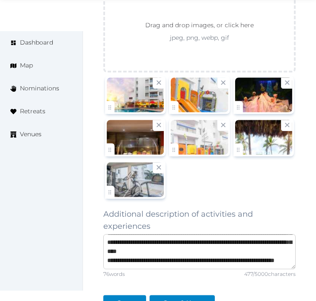
scroll to position [68, 0]
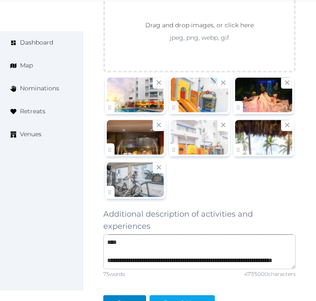
type textarea "**********"
click at [177, 299] on div "Save & Next" at bounding box center [183, 303] width 38 height 9
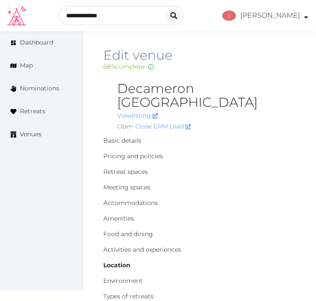
click at [278, 51] on h2 "Edit venue" at bounding box center [199, 55] width 193 height 14
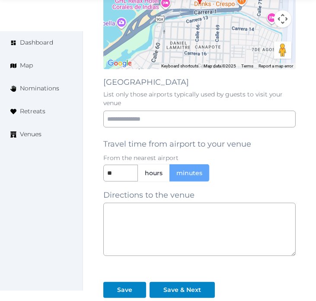
scroll to position [805, 0]
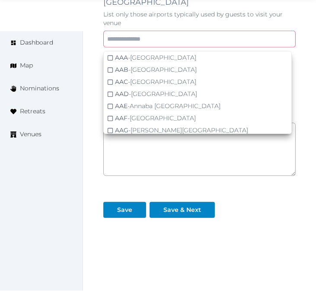
click at [211, 31] on input "text" at bounding box center [199, 39] width 193 height 17
click at [153, 31] on input "text" at bounding box center [199, 39] width 193 height 17
paste input "*****"
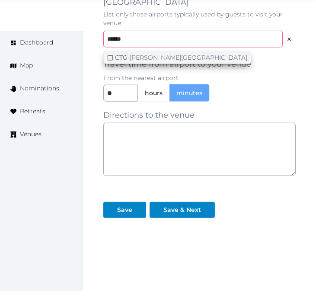
type input "*****"
click at [107, 55] on icon at bounding box center [110, 58] width 6 height 6
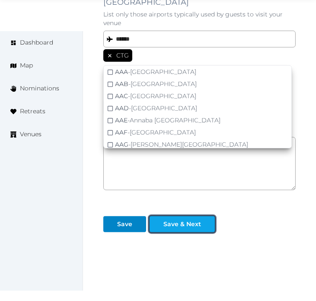
click at [172, 220] on div "Save & Next" at bounding box center [183, 224] width 38 height 9
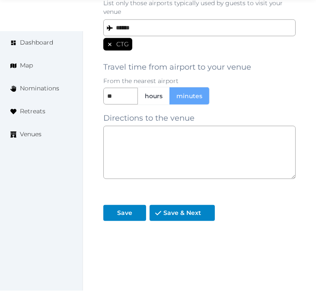
scroll to position [819, 0]
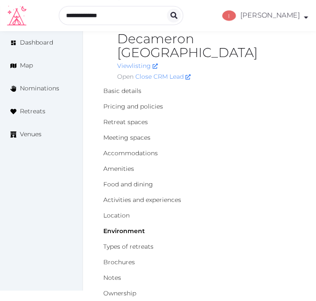
scroll to position [96, 0]
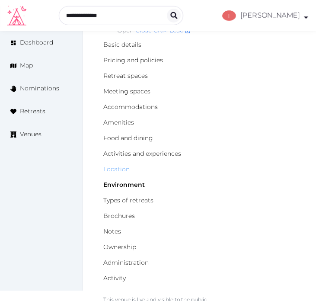
click at [114, 165] on link "Location" at bounding box center [116, 169] width 26 height 8
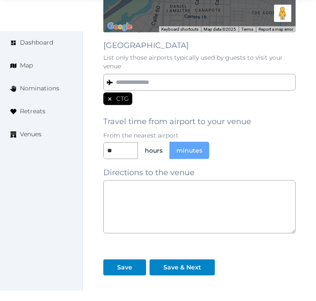
scroll to position [819, 0]
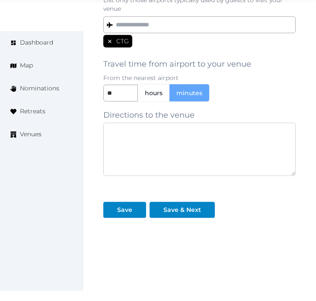
click at [175, 144] on textarea at bounding box center [199, 149] width 193 height 53
paste textarea "**********"
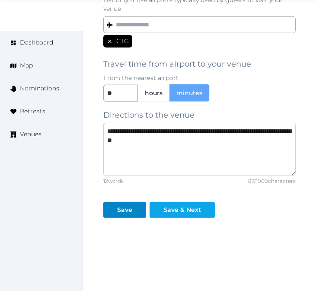
type textarea "**********"
click at [196, 205] on div "Save & Next" at bounding box center [183, 209] width 38 height 9
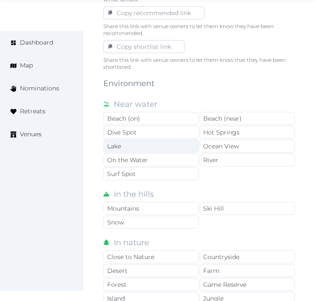
scroll to position [577, 0]
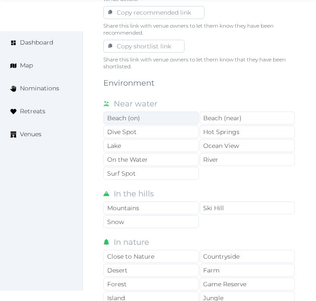
click at [177, 112] on div "Beach (on)" at bounding box center [151, 118] width 96 height 13
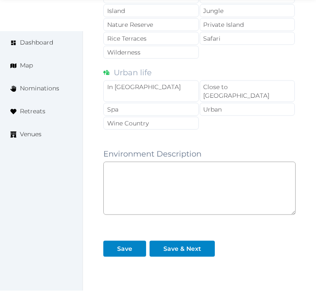
scroll to position [865, 0]
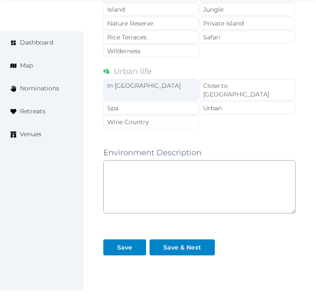
click at [154, 79] on div "In [GEOGRAPHIC_DATA]" at bounding box center [151, 90] width 96 height 22
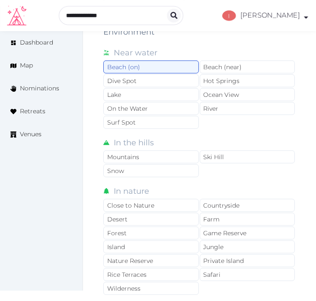
scroll to position [625, 0]
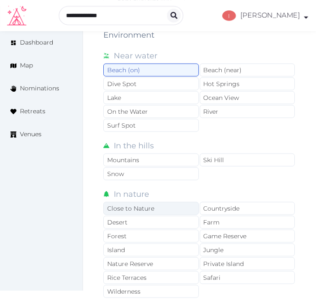
click at [185, 202] on div "Close to Nature" at bounding box center [151, 208] width 96 height 13
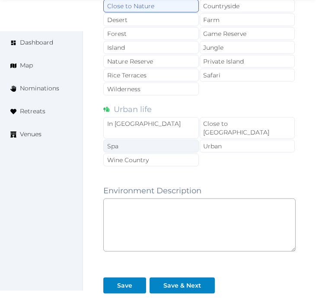
scroll to position [896, 0]
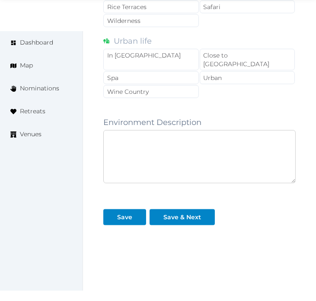
click at [221, 142] on textarea at bounding box center [199, 156] width 193 height 53
paste textarea "**********"
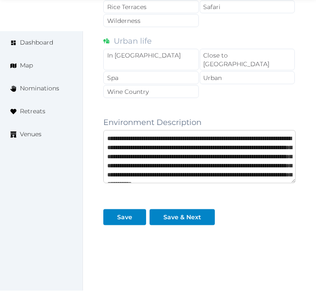
scroll to position [40, 0]
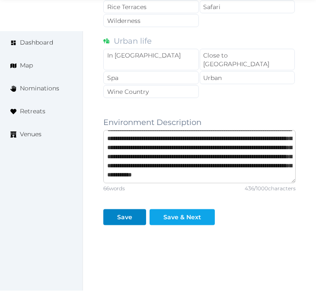
type textarea "**********"
click at [193, 209] on button "Save & Next" at bounding box center [182, 217] width 65 height 16
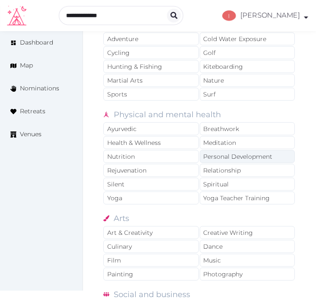
scroll to position [673, 0]
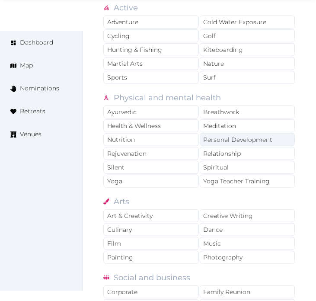
click at [236, 133] on div "Personal Development" at bounding box center [248, 139] width 96 height 13
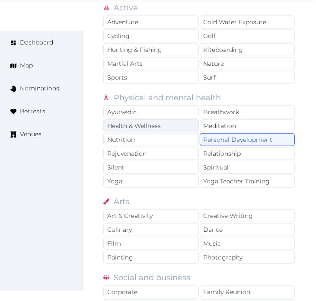
click at [174, 119] on div "Health & Wellness" at bounding box center [151, 125] width 96 height 13
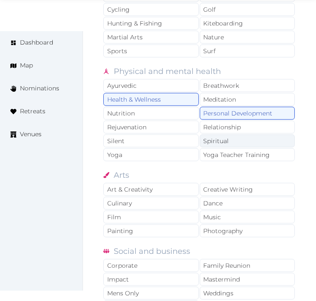
scroll to position [721, 0]
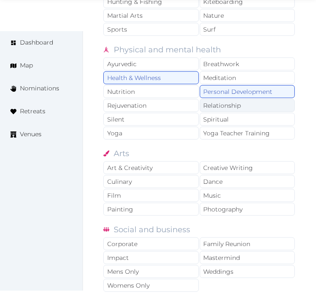
click at [219, 99] on div "Relationship" at bounding box center [248, 105] width 96 height 13
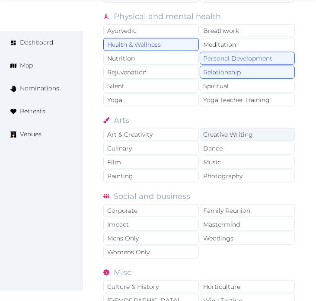
scroll to position [769, 0]
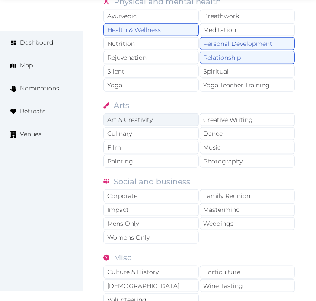
click at [176, 113] on div "Art & Creativity" at bounding box center [151, 119] width 96 height 13
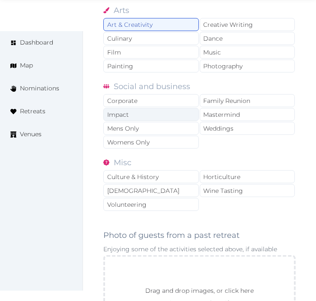
scroll to position [865, 0]
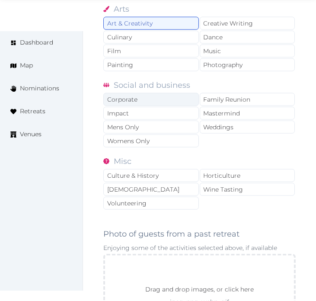
click at [162, 93] on div "Corporate" at bounding box center [151, 99] width 96 height 13
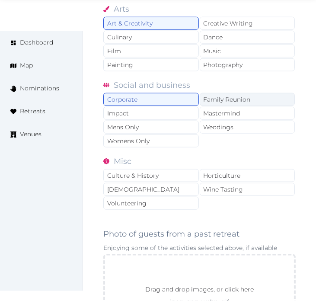
click at [223, 93] on div "Family Reunion" at bounding box center [248, 99] width 96 height 13
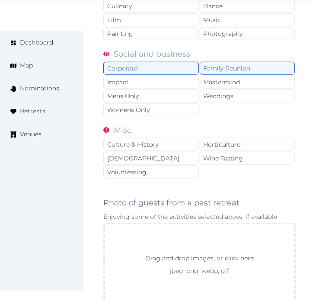
scroll to position [913, 0]
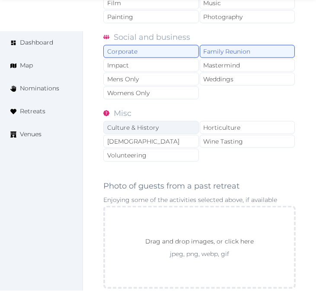
click at [173, 121] on div "Culture & History" at bounding box center [151, 127] width 96 height 13
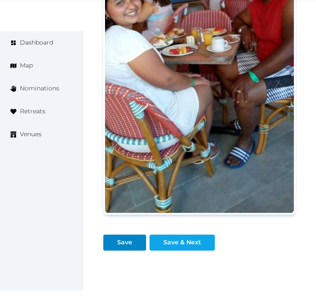
scroll to position [1279, 0]
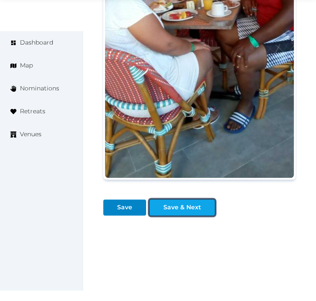
click at [191, 203] on div "Save & Next" at bounding box center [183, 207] width 38 height 9
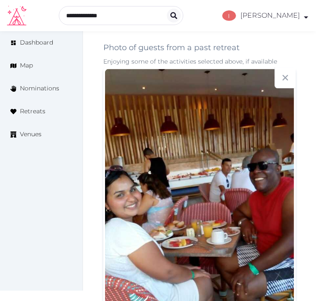
scroll to position [1039, 0]
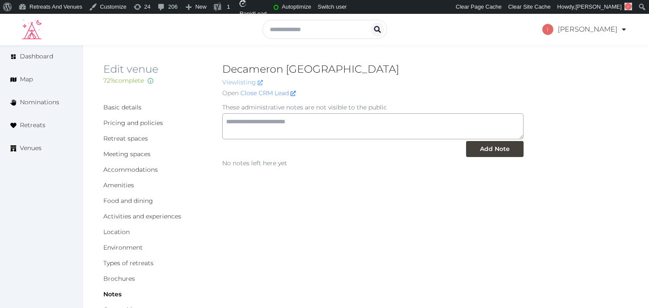
click at [244, 83] on link "View listing" at bounding box center [242, 82] width 41 height 8
click at [278, 93] on link "Close CRM Lead" at bounding box center [268, 93] width 55 height 9
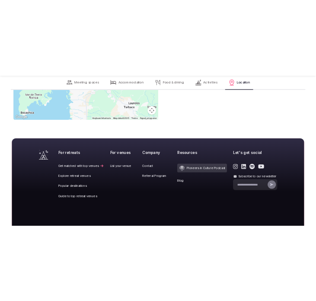
scroll to position [1978, 0]
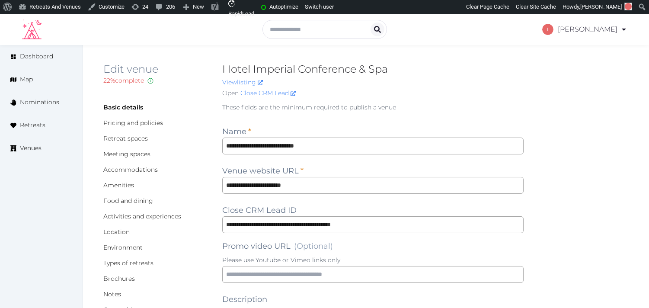
click at [401, 85] on div "View listing" at bounding box center [373, 82] width 302 height 9
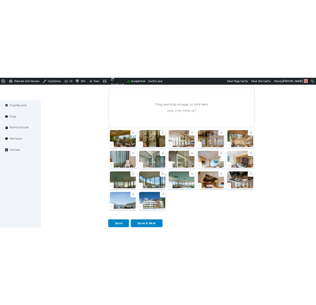
scroll to position [1105, 0]
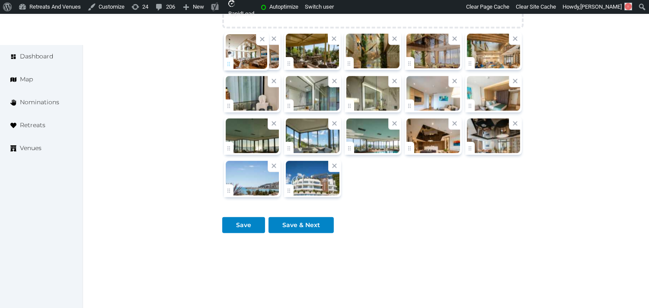
drag, startPoint x: 353, startPoint y: 66, endPoint x: 245, endPoint y: 69, distance: 107.8
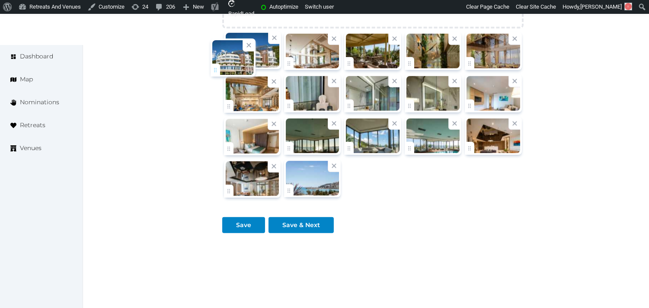
drag, startPoint x: 286, startPoint y: 194, endPoint x: 212, endPoint y: 71, distance: 143.4
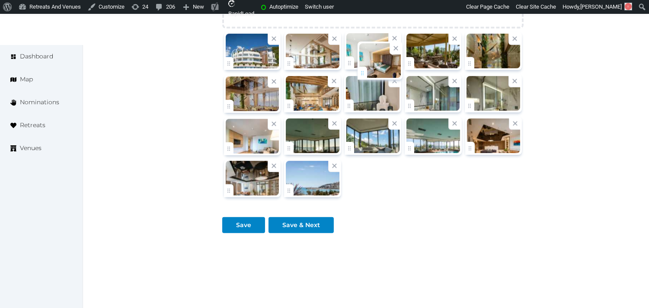
drag, startPoint x: 235, startPoint y: 148, endPoint x: 369, endPoint y: 72, distance: 154.1
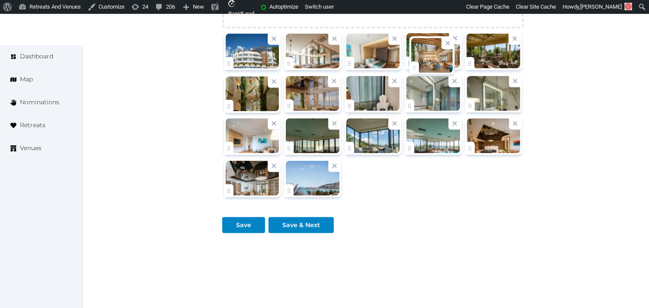
drag, startPoint x: 293, startPoint y: 106, endPoint x: 418, endPoint y: 67, distance: 131.4
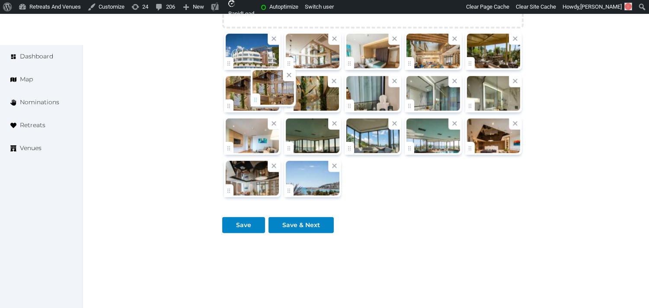
drag, startPoint x: 287, startPoint y: 109, endPoint x: 254, endPoint y: 103, distance: 34.4
click at [234, 103] on div at bounding box center [229, 106] width 10 height 13
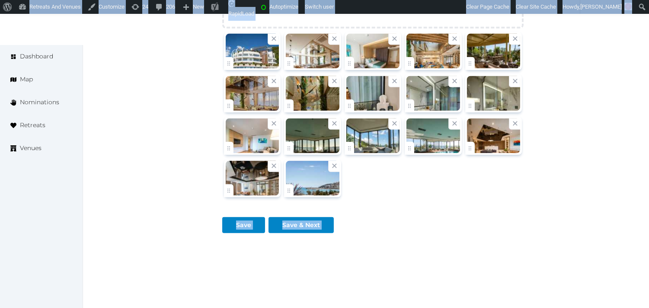
drag, startPoint x: 254, startPoint y: 103, endPoint x: 307, endPoint y: 104, distance: 53.7
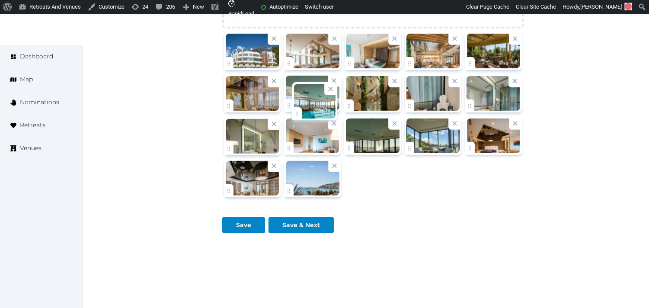
drag, startPoint x: 411, startPoint y: 150, endPoint x: 295, endPoint y: 113, distance: 121.6
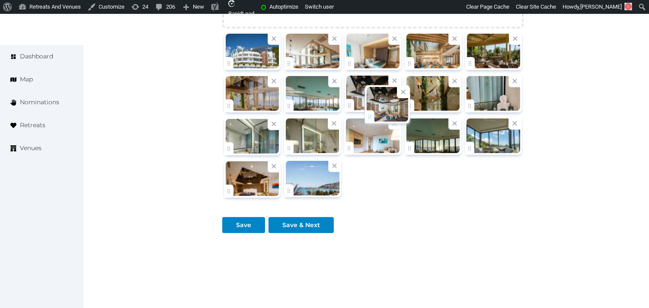
drag, startPoint x: 231, startPoint y: 191, endPoint x: 370, endPoint y: 115, distance: 159.0
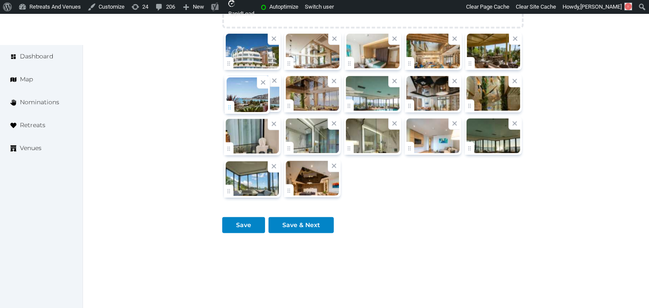
drag, startPoint x: 288, startPoint y: 192, endPoint x: 223, endPoint y: 102, distance: 110.7
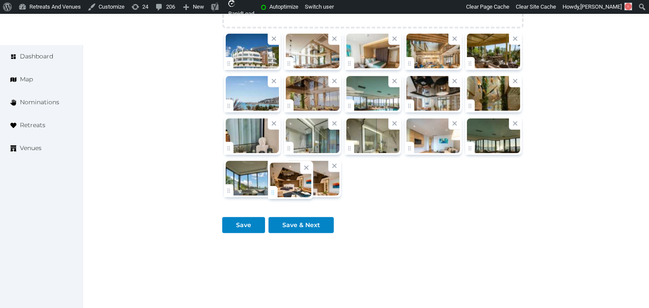
drag, startPoint x: 294, startPoint y: 189, endPoint x: 263, endPoint y: 185, distance: 31.8
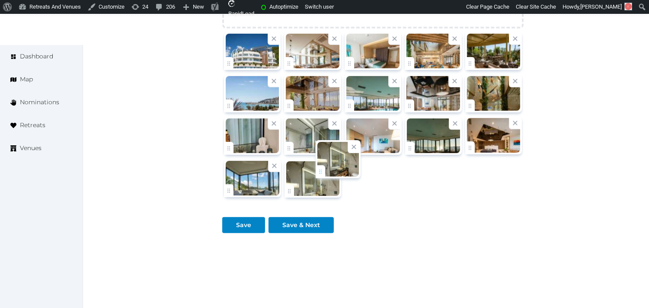
drag, startPoint x: 350, startPoint y: 149, endPoint x: 305, endPoint y: 186, distance: 57.7
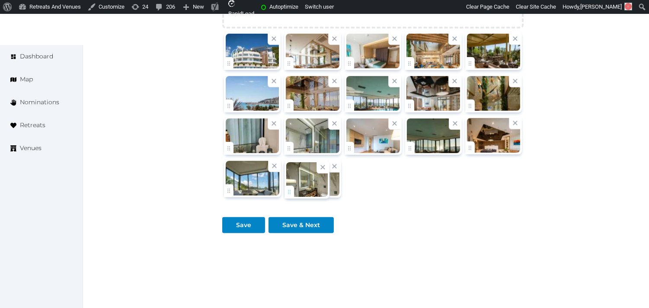
click at [336, 165] on icon at bounding box center [334, 166] width 4 height 4
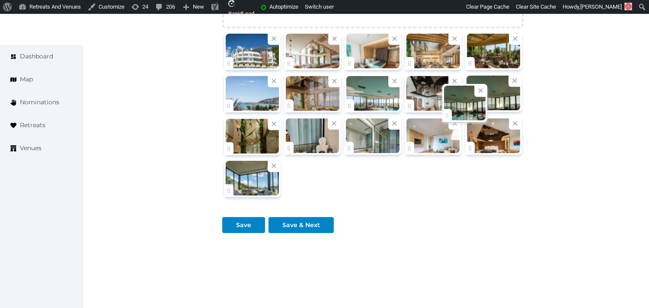
drag, startPoint x: 408, startPoint y: 149, endPoint x: 440, endPoint y: 115, distance: 47.4
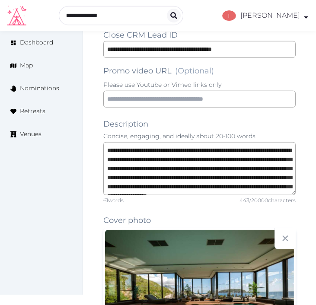
scroll to position [529, 0]
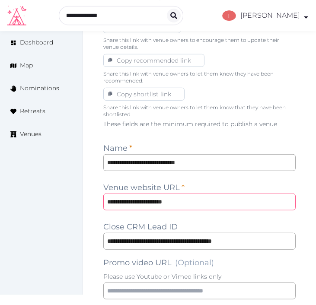
click at [155, 205] on input "**********" at bounding box center [199, 202] width 193 height 17
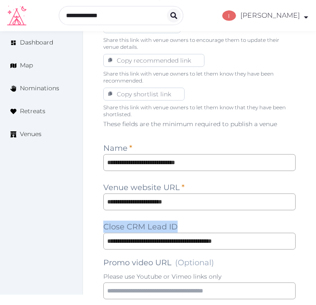
click at [151, 196] on input "**********" at bounding box center [199, 202] width 193 height 17
click at [154, 163] on input "**********" at bounding box center [199, 162] width 193 height 17
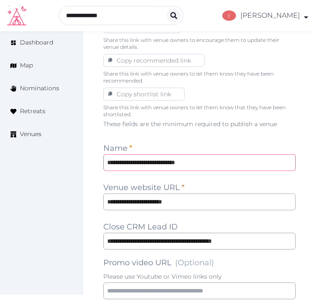
click at [154, 163] on input "**********" at bounding box center [199, 162] width 193 height 17
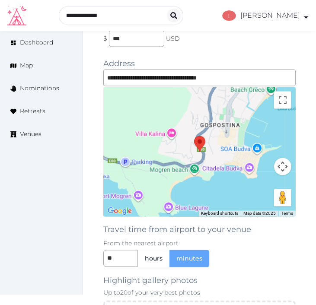
scroll to position [1201, 0]
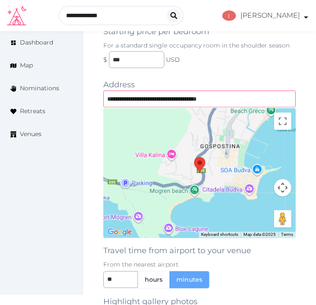
click at [226, 100] on input "**********" at bounding box center [199, 99] width 193 height 17
click at [270, 74] on div "**********" at bounding box center [199, 71] width 193 height 1248
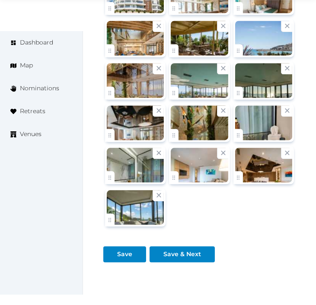
scroll to position [1634, 0]
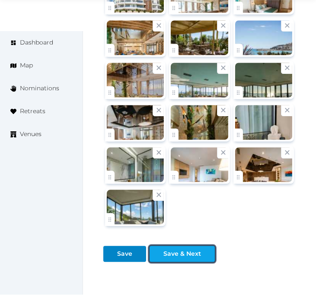
click at [166, 253] on div "Save & Next" at bounding box center [183, 254] width 38 height 9
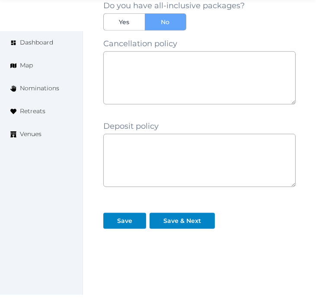
scroll to position [908, 0]
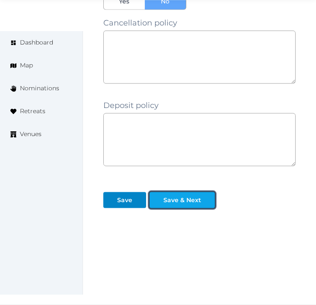
click at [191, 204] on div "Save & Next" at bounding box center [183, 200] width 38 height 9
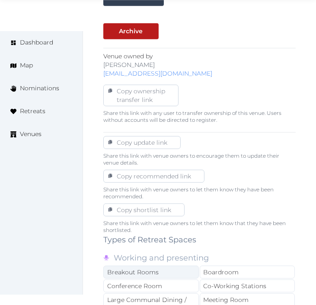
scroll to position [529, 0]
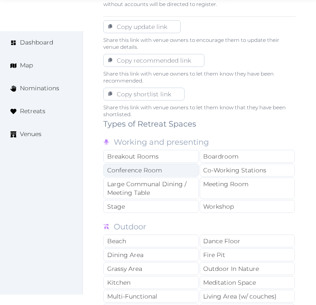
click at [183, 170] on div "Conference Room" at bounding box center [151, 170] width 96 height 13
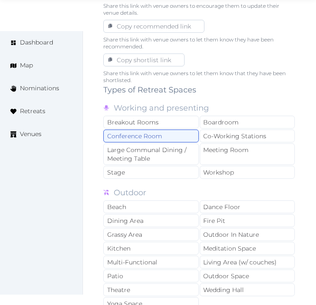
scroll to position [577, 0]
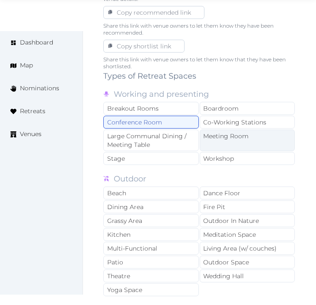
click at [231, 133] on div "Meeting Room" at bounding box center [248, 141] width 96 height 22
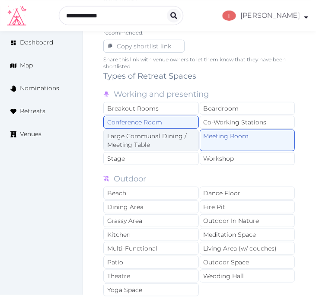
click at [150, 137] on div "Large Communal Dining / Meeting Table" at bounding box center [151, 141] width 96 height 22
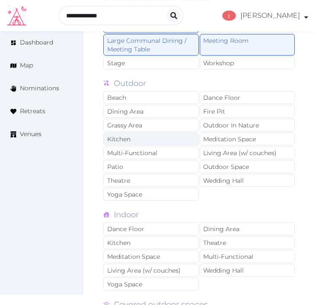
scroll to position [673, 0]
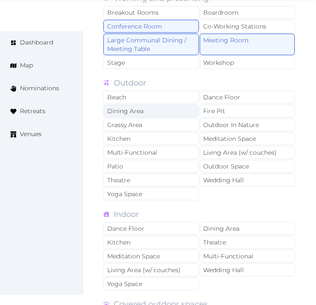
click at [160, 108] on div "Dining Area" at bounding box center [151, 111] width 96 height 13
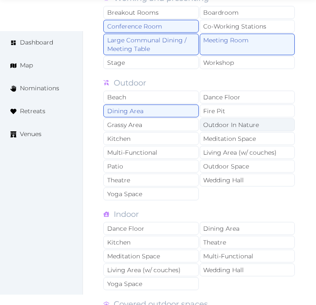
click at [254, 123] on div "Outdoor In Nature" at bounding box center [248, 125] width 96 height 13
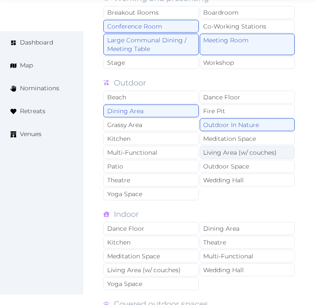
click at [252, 156] on div "Living Area (w/ couches)" at bounding box center [248, 152] width 96 height 13
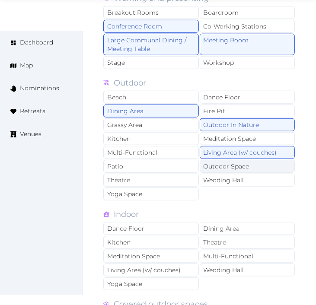
click at [251, 165] on div "Outdoor Space" at bounding box center [248, 166] width 96 height 13
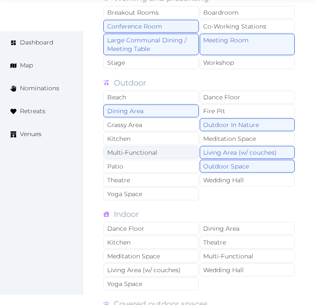
click at [167, 154] on div "Multi-Functional" at bounding box center [151, 152] width 96 height 13
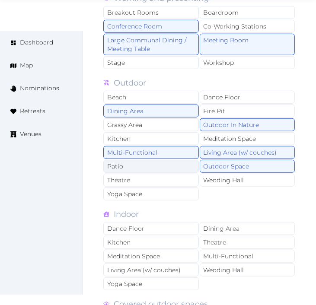
click at [173, 169] on div "Patio" at bounding box center [151, 166] width 96 height 13
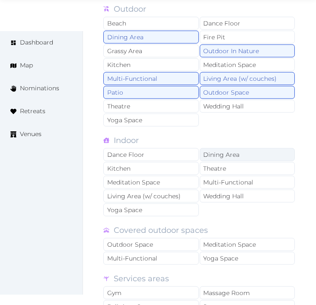
scroll to position [769, 0]
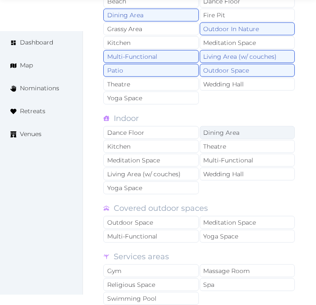
click at [223, 136] on div "Dining Area" at bounding box center [248, 132] width 96 height 13
click at [233, 154] on div "Dance Floor Dining Area Kitchen Theatre Meditation Space Multi-Functional Livin…" at bounding box center [199, 160] width 193 height 69
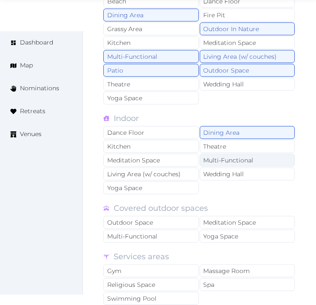
click at [229, 159] on div "Multi-Functional" at bounding box center [248, 160] width 96 height 13
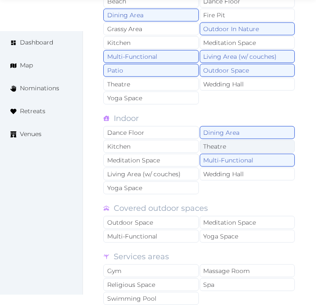
click at [227, 148] on div "Theatre" at bounding box center [248, 146] width 96 height 13
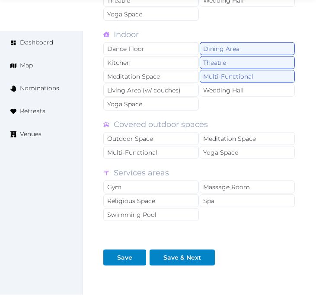
scroll to position [865, 0]
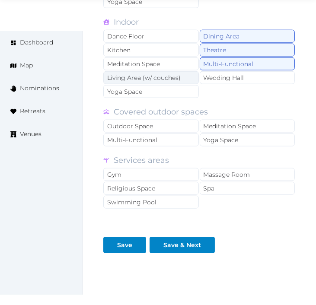
click at [149, 79] on div "Living Area (w/ couches)" at bounding box center [151, 77] width 96 height 13
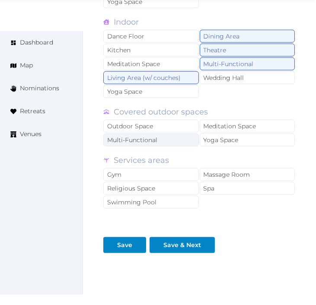
scroll to position [912, 0]
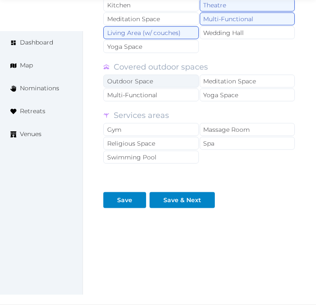
click at [172, 83] on div "Outdoor Space" at bounding box center [151, 81] width 96 height 13
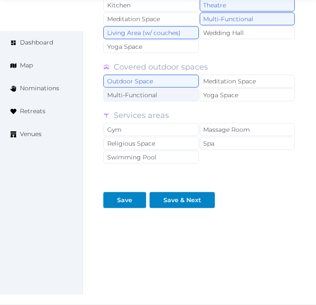
click at [179, 97] on div "Multi-Functional" at bounding box center [151, 95] width 96 height 13
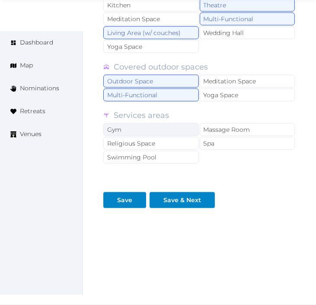
click at [186, 134] on div "Gym" at bounding box center [151, 129] width 96 height 13
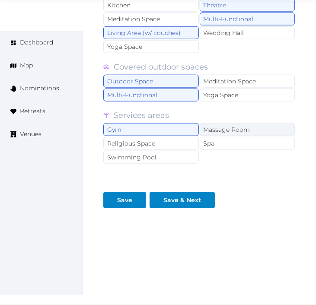
click at [237, 135] on div "Massage Room" at bounding box center [248, 129] width 96 height 13
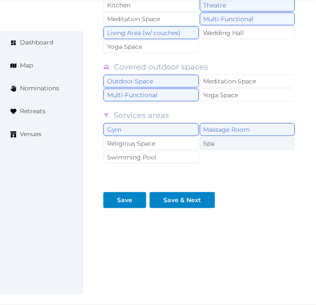
click at [232, 139] on div "Spa" at bounding box center [248, 143] width 96 height 13
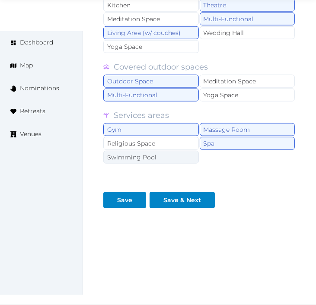
click at [185, 154] on div "Swimming Pool" at bounding box center [151, 157] width 96 height 13
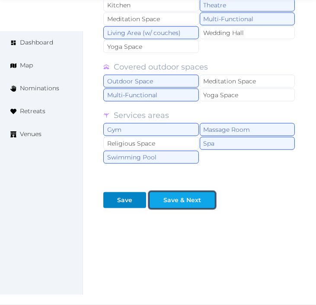
click at [182, 197] on div "Save & Next" at bounding box center [183, 200] width 38 height 9
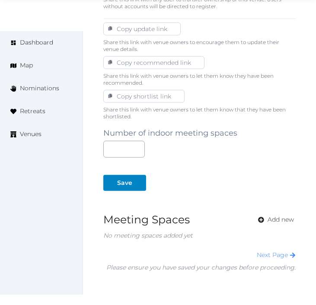
scroll to position [577, 0]
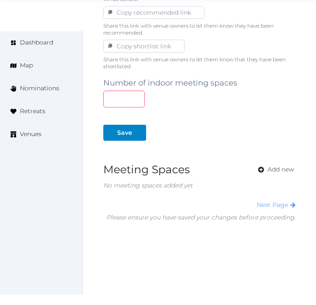
click at [124, 103] on input "number" at bounding box center [124, 99] width 42 height 17
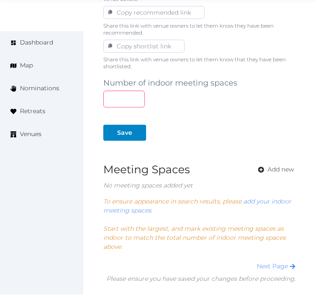
type input "*"
click at [119, 142] on div "Number of indoor meeting spaces * Save Meeting Spaces Add new No meeting spaces…" at bounding box center [199, 177] width 193 height 214
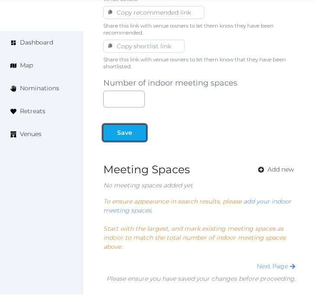
click at [122, 135] on div "Save" at bounding box center [124, 132] width 15 height 9
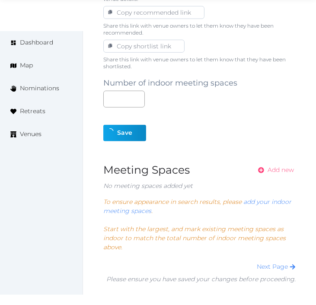
click at [287, 169] on span "Add new" at bounding box center [281, 170] width 26 height 9
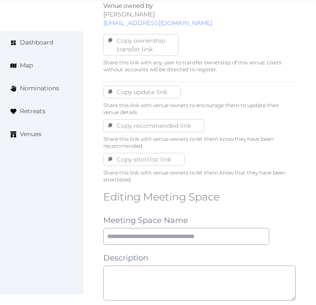
scroll to position [529, 0]
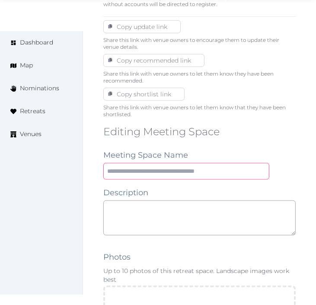
drag, startPoint x: 158, startPoint y: 173, endPoint x: 163, endPoint y: 166, distance: 8.8
click at [158, 173] on input "text" at bounding box center [186, 171] width 166 height 17
paste input "**********"
type input "**********"
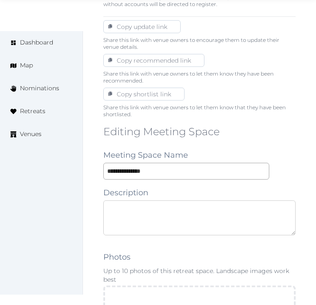
drag, startPoint x: 182, startPoint y: 222, endPoint x: 186, endPoint y: 218, distance: 5.5
click at [183, 222] on textarea at bounding box center [199, 218] width 193 height 35
paste textarea "**********"
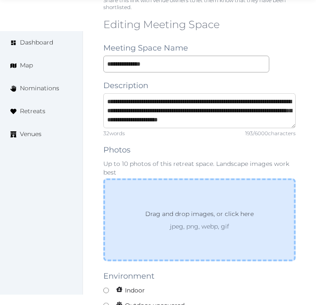
scroll to position [673, 0]
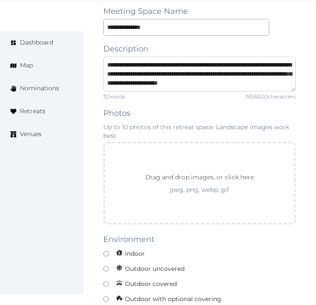
type textarea "**********"
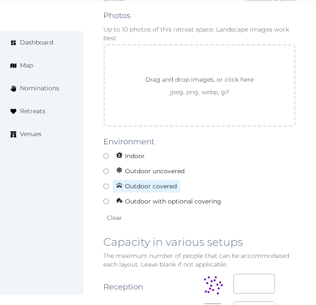
scroll to position [817, 0]
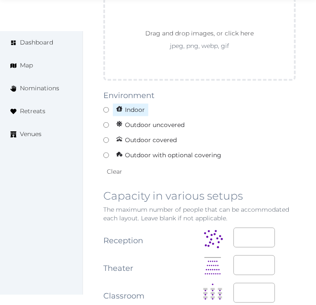
click at [107, 106] on label "Indoor" at bounding box center [199, 109] width 193 height 13
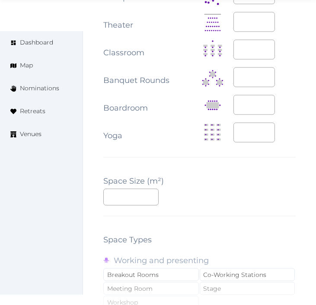
scroll to position [1153, 0]
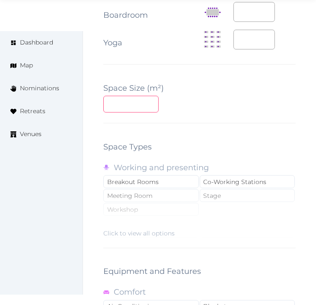
click at [127, 111] on input "number" at bounding box center [130, 104] width 55 height 17
type input "**"
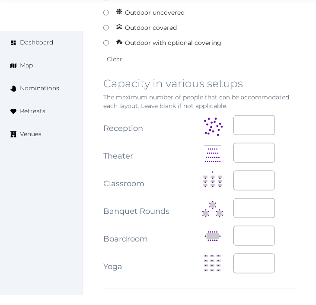
scroll to position [1057, 0]
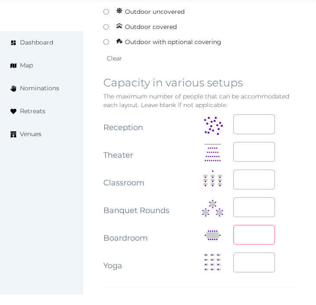
click at [249, 234] on input "number" at bounding box center [255, 235] width 42 height 20
type input "**"
click at [250, 154] on input "number" at bounding box center [255, 152] width 42 height 20
type input "**"
click at [261, 217] on input "number" at bounding box center [255, 208] width 42 height 20
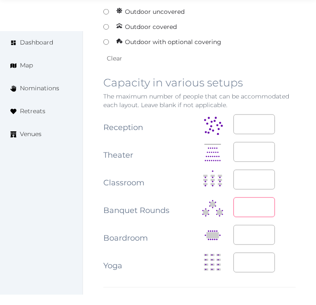
type input "**"
click at [253, 118] on input "number" at bounding box center [255, 125] width 42 height 20
type input "**"
click at [222, 184] on td at bounding box center [217, 181] width 31 height 28
click at [243, 180] on input "number" at bounding box center [255, 180] width 42 height 20
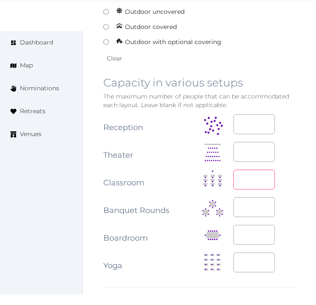
type input "**"
drag, startPoint x: 261, startPoint y: 178, endPoint x: 206, endPoint y: 176, distance: 55.4
click at [206, 176] on tr "Classroom **" at bounding box center [199, 181] width 193 height 28
click at [292, 172] on div at bounding box center [265, 180] width 62 height 20
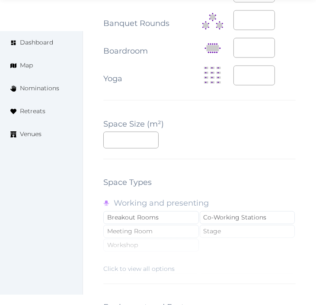
scroll to position [1249, 0]
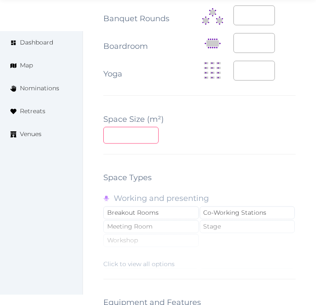
click at [120, 134] on input "**" at bounding box center [130, 135] width 55 height 17
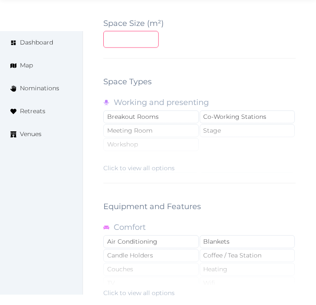
scroll to position [1346, 0]
type input "**"
click at [162, 132] on div "Click to view all options" at bounding box center [199, 144] width 193 height 55
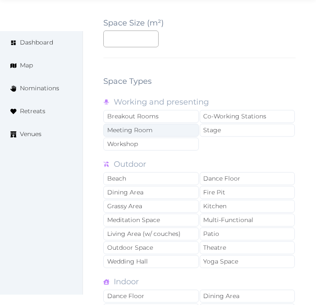
click at [159, 132] on div "Meeting Room" at bounding box center [151, 130] width 96 height 13
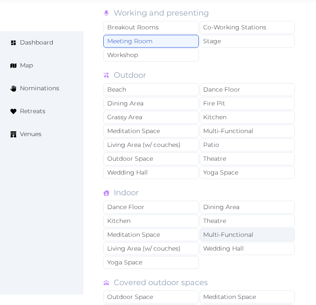
scroll to position [1490, 0]
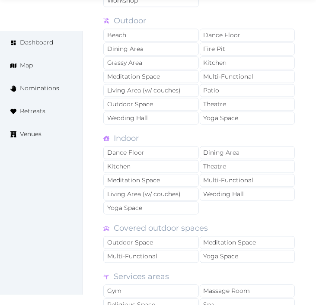
click at [228, 148] on div "Indoor Dance Floor Dining Area Kitchen Theatre Meditation Space Multi-Functiona…" at bounding box center [199, 173] width 193 height 83
click at [239, 161] on div "Dance Floor Dining Area Kitchen Theatre Meditation Space Multi-Functional Livin…" at bounding box center [199, 180] width 193 height 69
click at [241, 162] on div "Theatre" at bounding box center [248, 166] width 96 height 13
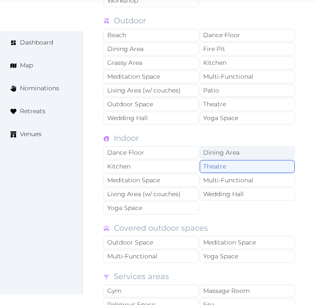
click at [241, 155] on div "Dining Area" at bounding box center [248, 152] width 96 height 13
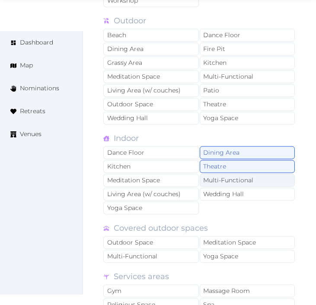
click at [245, 180] on div "Multi-Functional" at bounding box center [248, 180] width 96 height 13
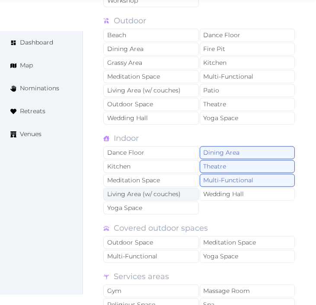
click at [183, 198] on div "Living Area (w/ couches)" at bounding box center [151, 194] width 96 height 13
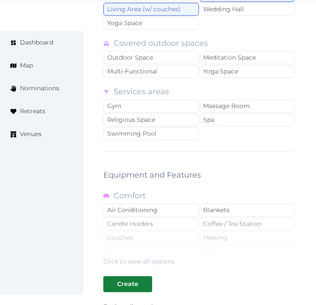
scroll to position [1730, 0]
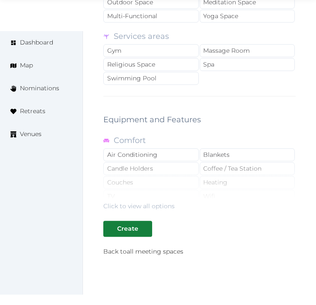
click at [183, 163] on div "Click to view all options" at bounding box center [199, 182] width 193 height 55
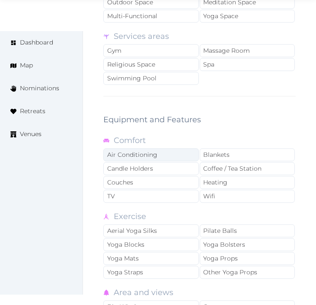
click at [180, 159] on div "Air Conditioning" at bounding box center [151, 154] width 96 height 13
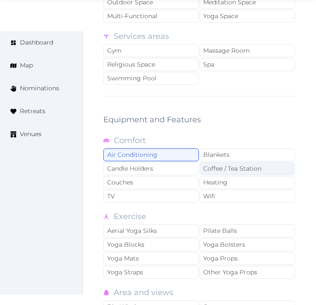
click at [227, 174] on div "Coffee / Tea Station" at bounding box center [248, 168] width 96 height 13
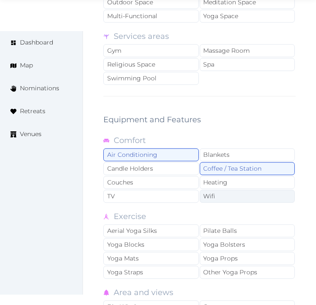
click at [222, 198] on div "Wifi" at bounding box center [248, 196] width 96 height 13
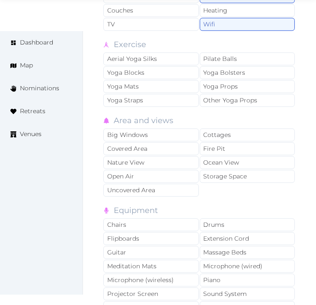
scroll to position [1923, 0]
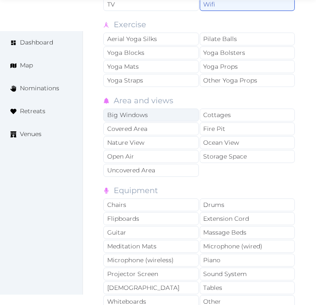
click at [159, 116] on div "Big Windows" at bounding box center [151, 115] width 96 height 13
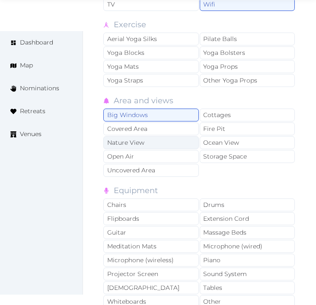
click at [155, 144] on div "Nature View" at bounding box center [151, 142] width 96 height 13
click at [178, 114] on div "Big Windows" at bounding box center [151, 115] width 96 height 13
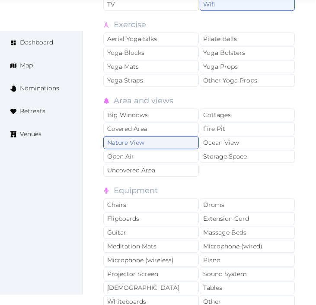
click at [185, 148] on div "Nature View" at bounding box center [151, 142] width 96 height 13
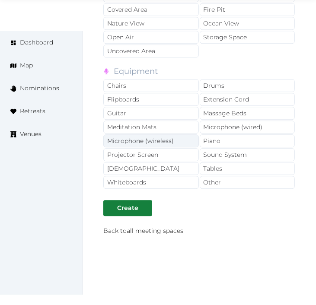
scroll to position [2067, 0]
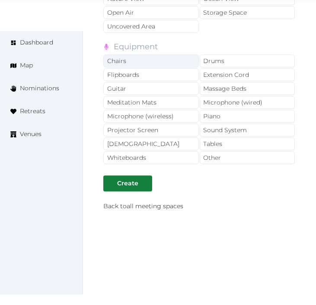
click at [158, 65] on div "Chairs" at bounding box center [151, 61] width 96 height 13
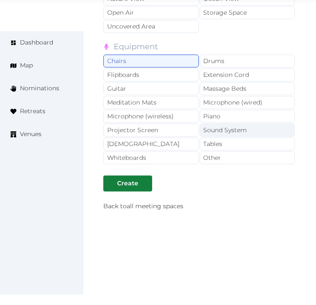
click at [222, 132] on div "Sound System" at bounding box center [248, 130] width 96 height 13
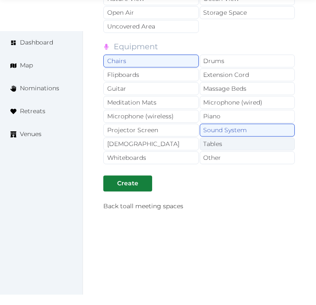
click at [221, 144] on div "Tables" at bounding box center [248, 144] width 96 height 13
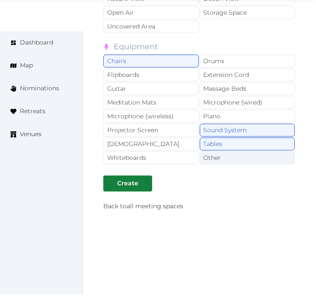
click at [218, 157] on div "Other" at bounding box center [248, 157] width 96 height 13
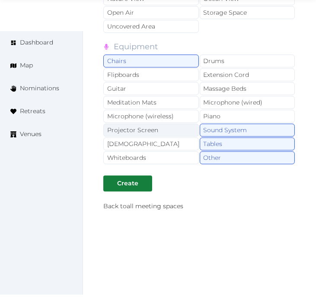
click at [180, 137] on div "Projector Screen" at bounding box center [151, 130] width 96 height 13
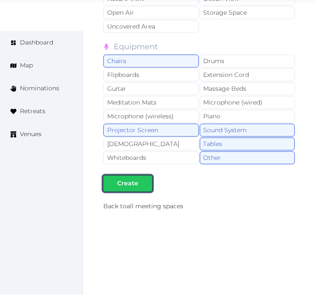
click at [131, 184] on div "Create" at bounding box center [127, 183] width 21 height 9
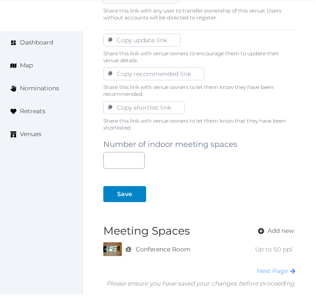
scroll to position [595, 0]
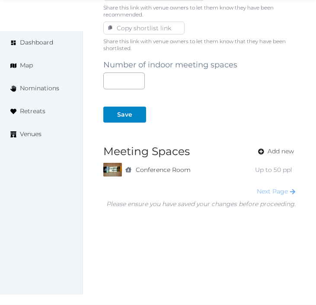
click at [264, 189] on link "Next Page" at bounding box center [276, 192] width 39 height 8
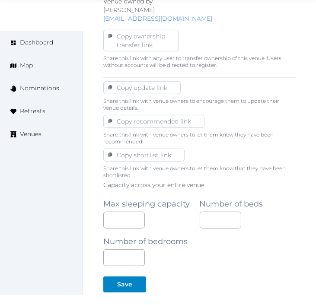
scroll to position [529, 0]
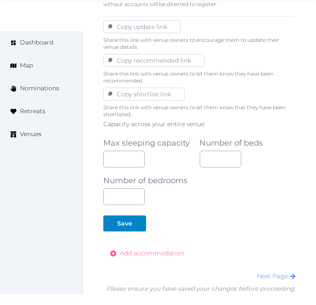
click at [154, 257] on span "Add accommodation" at bounding box center [152, 253] width 64 height 9
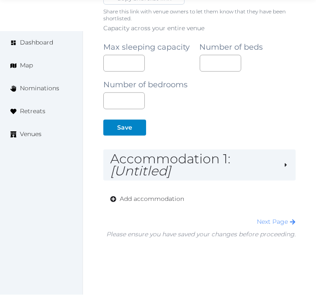
scroll to position [655, 0]
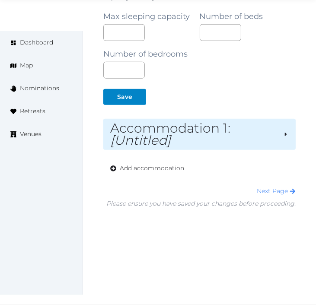
click at [248, 135] on h2 "Accommodation 1 : [Untitled]" at bounding box center [193, 134] width 166 height 24
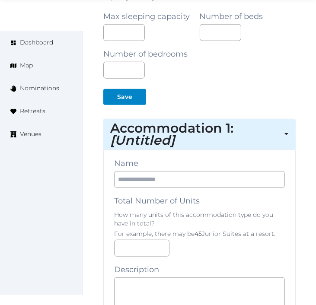
drag, startPoint x: 202, startPoint y: 170, endPoint x: 172, endPoint y: 174, distance: 30.5
click at [172, 174] on input "text" at bounding box center [199, 179] width 171 height 17
paste input "**********"
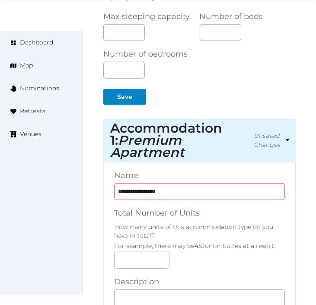
type input "**********"
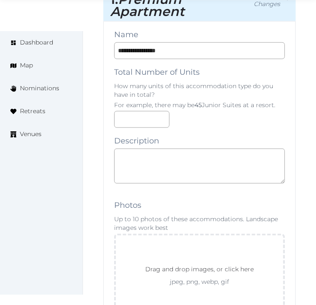
scroll to position [799, 0]
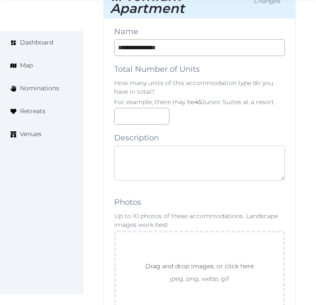
click at [217, 153] on textarea at bounding box center [199, 163] width 171 height 35
paste textarea "**********"
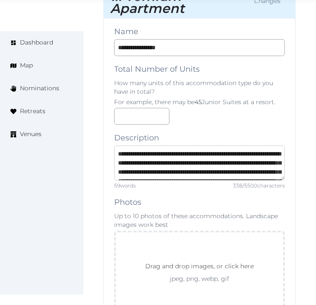
scroll to position [50, 0]
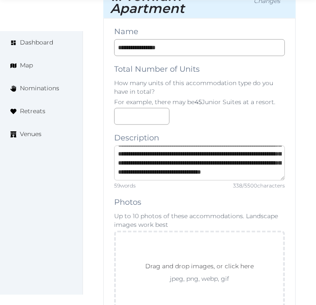
type textarea "**********"
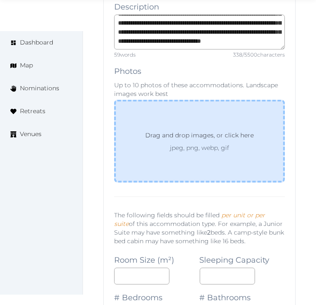
scroll to position [944, 0]
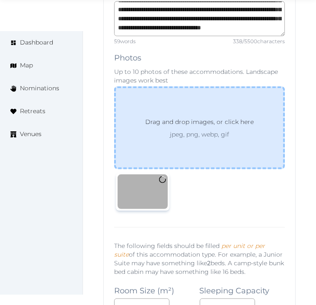
click at [214, 117] on p "Drag and drop images, or click here" at bounding box center [199, 123] width 122 height 13
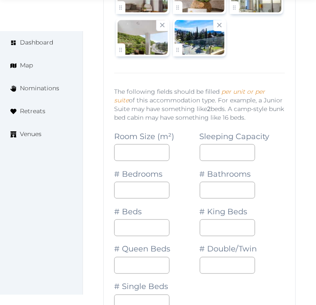
scroll to position [1184, 0]
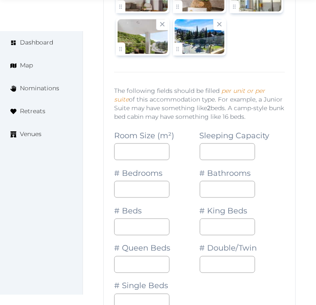
click at [134, 132] on div "Room Size (m²)" at bounding box center [157, 142] width 86 height 38
click at [119, 144] on input "number" at bounding box center [141, 152] width 55 height 17
type input "**"
click at [224, 145] on input "number" at bounding box center [227, 152] width 55 height 17
type input "*"
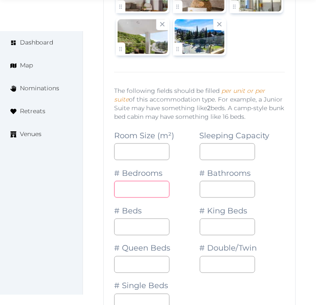
click at [140, 182] on input "number" at bounding box center [141, 189] width 55 height 17
drag, startPoint x: 144, startPoint y: 180, endPoint x: 91, endPoint y: 178, distance: 53.3
click at [91, 178] on div "Edit venue 38 % complete Fill out all the fields in your listing to increase it…" at bounding box center [199, 50] width 233 height 2406
type input "*"
click at [223, 181] on input "number" at bounding box center [227, 189] width 55 height 17
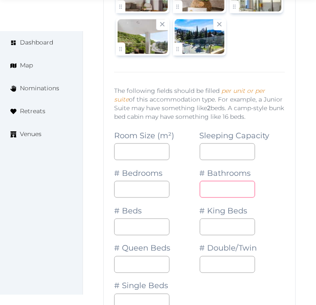
type input "*"
click at [146, 221] on input "number" at bounding box center [141, 227] width 55 height 17
type input "*"
click at [210, 257] on input "number" at bounding box center [227, 265] width 55 height 17
type input "*"
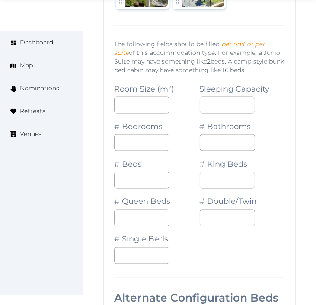
scroll to position [1377, 0]
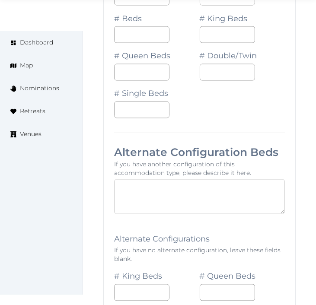
click at [183, 191] on textarea at bounding box center [199, 197] width 171 height 35
paste textarea "**********"
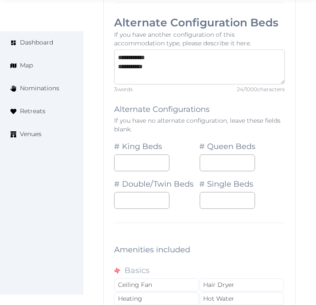
scroll to position [1521, 0]
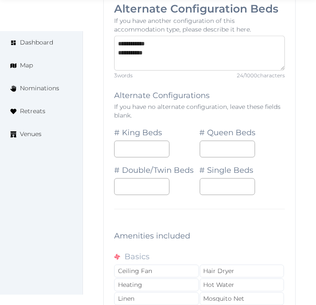
type textarea "**********"
click at [149, 178] on input "number" at bounding box center [141, 186] width 55 height 17
type input "*"
drag, startPoint x: 208, startPoint y: 198, endPoint x: 214, endPoint y: 195, distance: 6.4
click at [209, 209] on hr at bounding box center [199, 209] width 171 height 0
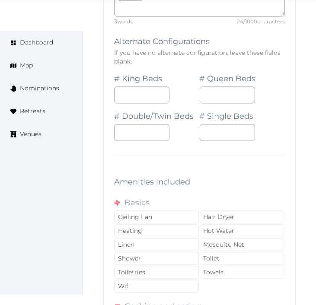
scroll to position [1665, 0]
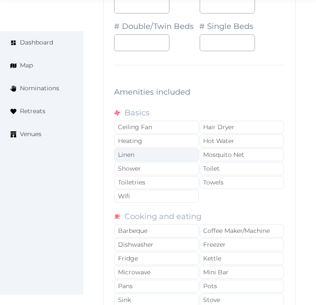
click at [188, 148] on div "Linen" at bounding box center [156, 154] width 85 height 13
click at [192, 151] on div "Ceiling Fan Hair Dryer Heating Hot Water Linen Mosquito Net Shower Toilet Toile…" at bounding box center [199, 162] width 171 height 83
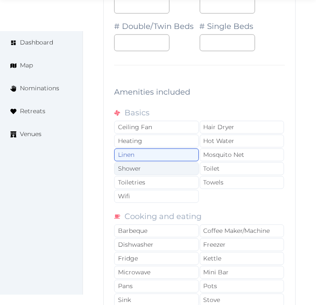
click at [187, 162] on div "Shower" at bounding box center [156, 168] width 85 height 13
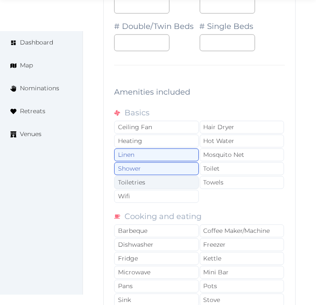
click at [184, 176] on div "Toiletries" at bounding box center [156, 182] width 85 height 13
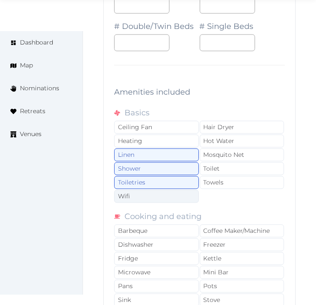
click at [189, 190] on div "Wifi" at bounding box center [156, 196] width 85 height 13
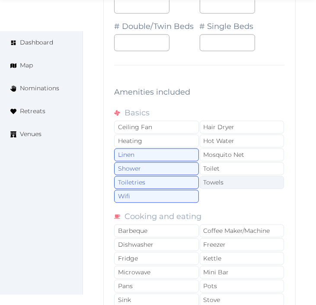
click at [218, 176] on div "Towels" at bounding box center [242, 182] width 85 height 13
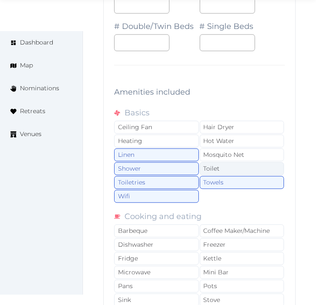
click at [222, 163] on div "Toilet" at bounding box center [242, 168] width 85 height 13
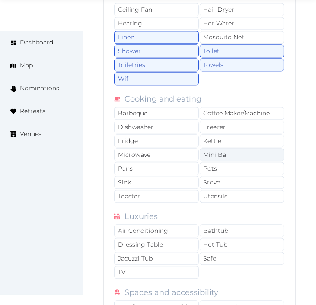
scroll to position [1809, 0]
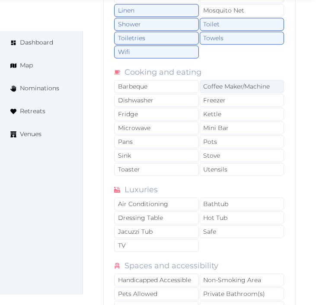
click at [223, 81] on div "Coffee Maker/Machine" at bounding box center [242, 86] width 85 height 13
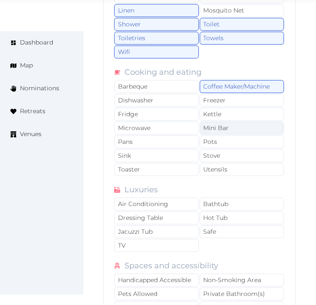
click at [251, 122] on div "Mini Bar" at bounding box center [242, 128] width 85 height 13
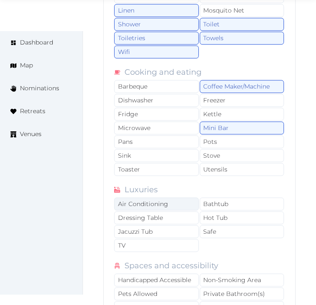
click at [165, 198] on div "Air Conditioning" at bounding box center [156, 204] width 85 height 13
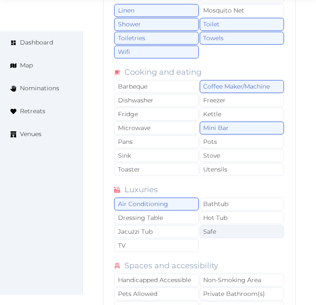
click at [231, 225] on div "Safe" at bounding box center [242, 231] width 85 height 13
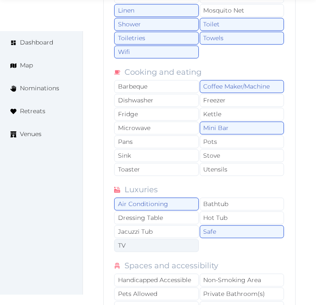
click at [180, 239] on div "TV" at bounding box center [156, 245] width 85 height 13
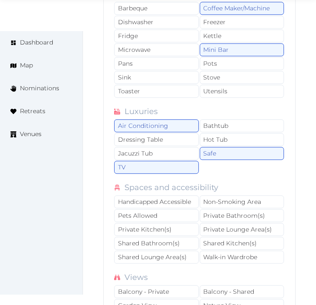
scroll to position [1905, 0]
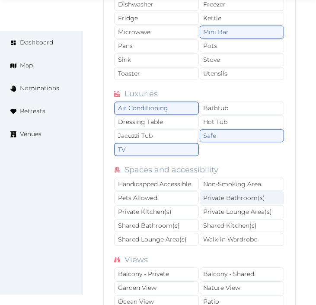
click at [232, 192] on div "Private Bathroom(s)" at bounding box center [242, 198] width 85 height 13
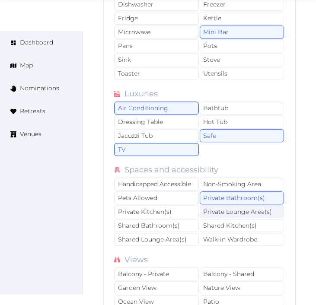
click at [234, 205] on div "Private Lounge Area(s)" at bounding box center [242, 211] width 85 height 13
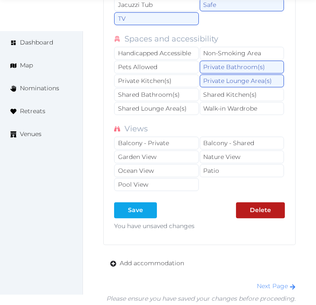
scroll to position [2049, 0]
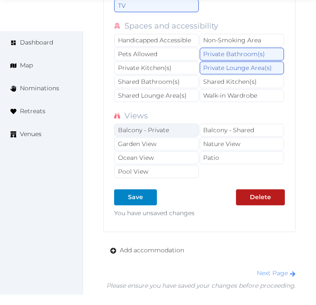
click at [173, 124] on div "Balcony - Private" at bounding box center [156, 130] width 85 height 13
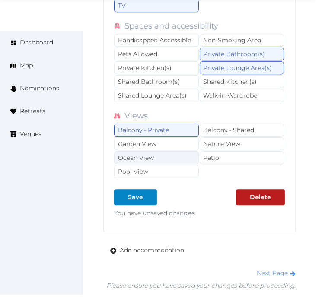
click at [172, 153] on div "Ocean View" at bounding box center [156, 157] width 85 height 13
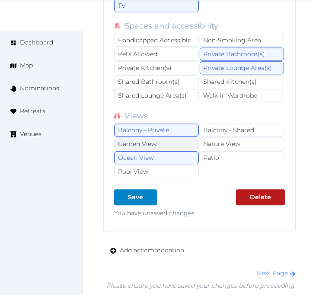
click at [177, 138] on div "Garden View" at bounding box center [156, 144] width 85 height 13
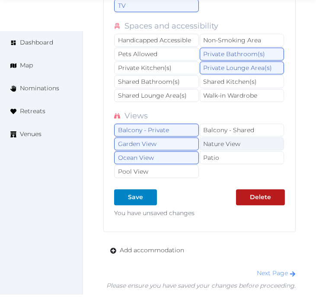
click at [215, 138] on div "Nature View" at bounding box center [242, 144] width 85 height 13
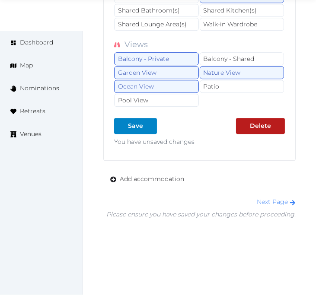
scroll to position [2123, 0]
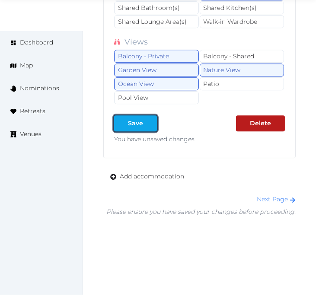
click at [146, 119] on div at bounding box center [150, 123] width 10 height 9
type input "*"
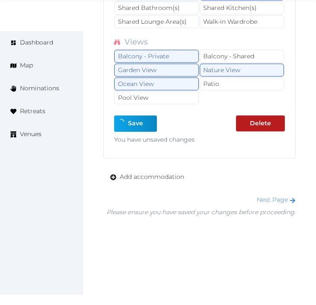
type input "*"
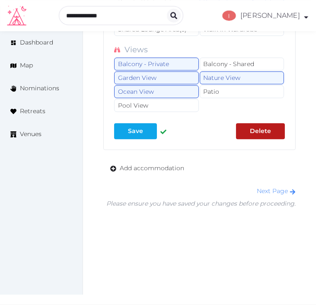
scroll to position [2108, 0]
click at [132, 133] on div "Save" at bounding box center [135, 131] width 15 height 9
click at [266, 192] on link "Next Page" at bounding box center [276, 191] width 39 height 8
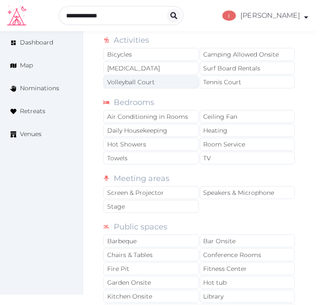
scroll to position [625, 0]
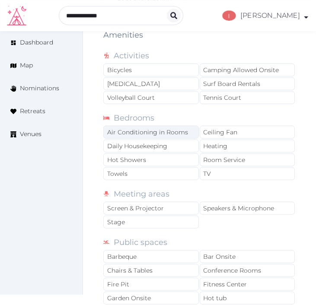
click at [178, 131] on div "Air Conditioning in Rooms" at bounding box center [151, 132] width 96 height 13
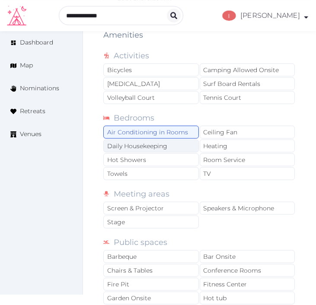
click at [174, 144] on div "Daily Housekeeping" at bounding box center [151, 146] width 96 height 13
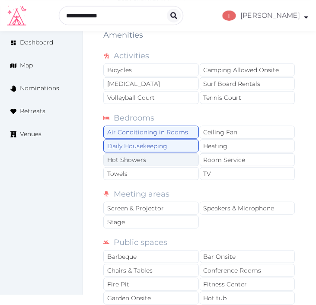
click at [172, 161] on div "Hot Showers" at bounding box center [151, 160] width 96 height 13
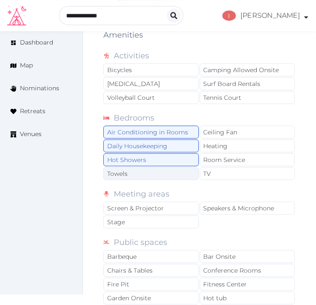
click at [176, 171] on div "Towels" at bounding box center [151, 173] width 96 height 13
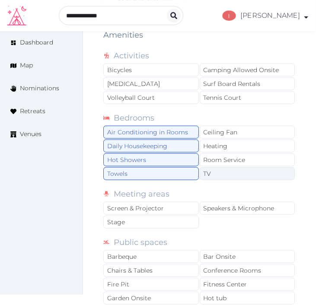
click at [224, 175] on div "TV" at bounding box center [248, 173] width 96 height 13
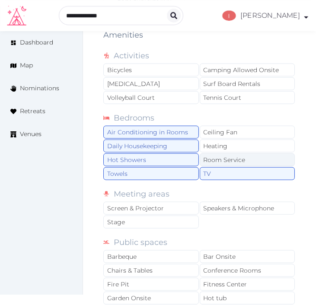
click at [226, 160] on div "Room Service" at bounding box center [248, 160] width 96 height 13
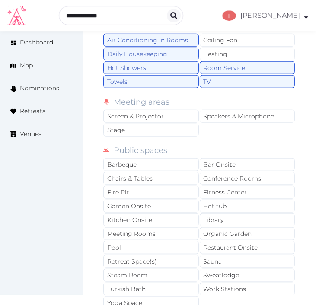
scroll to position [721, 0]
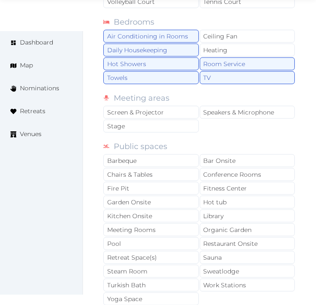
click at [176, 105] on div "Meeting areas Screen & Projector Speakers & Microphone Stage" at bounding box center [199, 113] width 193 height 42
click at [179, 109] on div "Screen & Projector" at bounding box center [151, 112] width 96 height 13
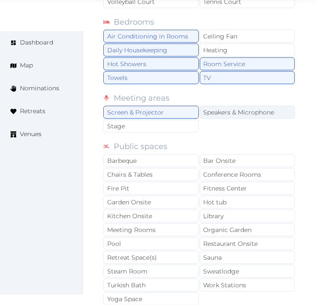
click at [216, 112] on div "Speakers & Microphone" at bounding box center [248, 112] width 96 height 13
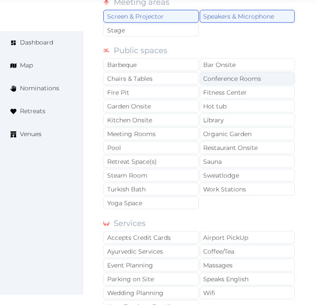
click at [218, 82] on div "Conference Rooms" at bounding box center [248, 78] width 96 height 13
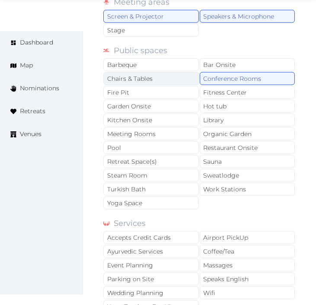
drag, startPoint x: 154, startPoint y: 80, endPoint x: 154, endPoint y: 85, distance: 5.2
click at [154, 81] on div "Chairs & Tables" at bounding box center [151, 78] width 96 height 13
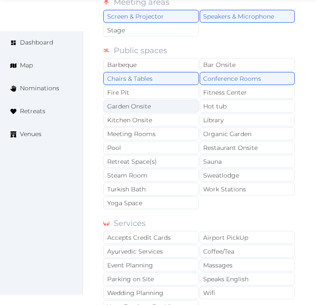
click at [177, 111] on div "Garden Onsite" at bounding box center [151, 106] width 96 height 13
click at [187, 103] on div "Garden Onsite" at bounding box center [151, 106] width 96 height 13
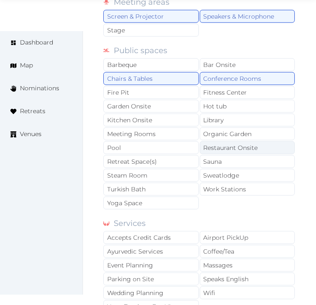
click at [228, 151] on div "Restaurant Onsite" at bounding box center [248, 147] width 96 height 13
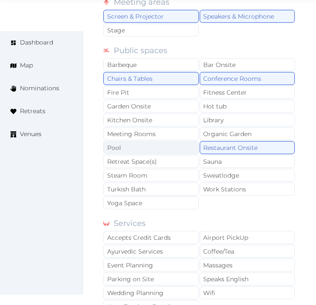
click at [167, 146] on div "Pool" at bounding box center [151, 147] width 96 height 13
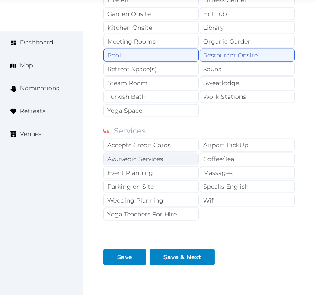
scroll to position [913, 0]
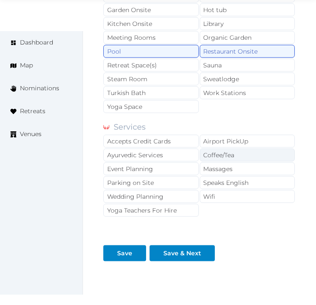
click at [223, 154] on div "Coffee/Tea" at bounding box center [248, 155] width 96 height 13
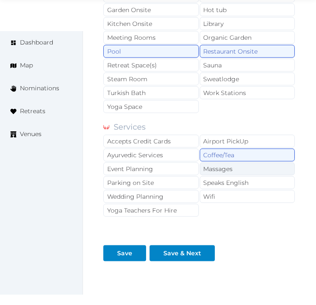
click at [231, 171] on div "Massages" at bounding box center [248, 169] width 96 height 13
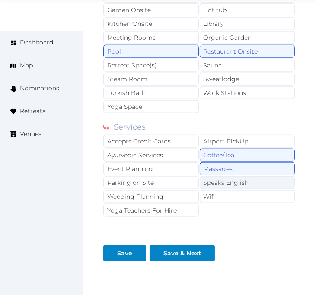
click at [233, 184] on div "Speaks English" at bounding box center [248, 183] width 96 height 13
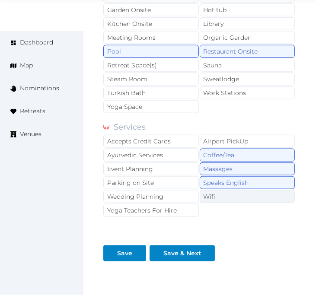
click at [236, 197] on div "Wifi" at bounding box center [248, 196] width 96 height 13
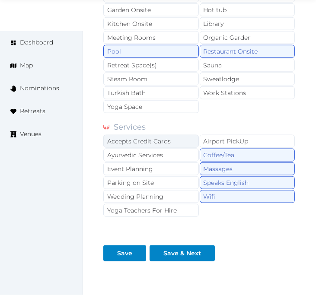
click at [141, 145] on div "Accepts Credit Cards" at bounding box center [151, 141] width 96 height 13
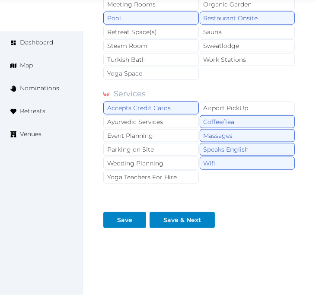
scroll to position [961, 0]
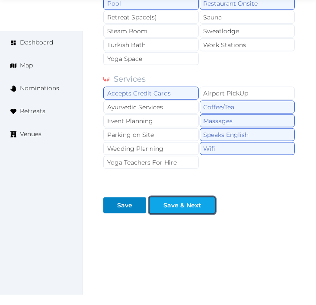
click at [196, 200] on button "Save & Next" at bounding box center [182, 206] width 65 height 16
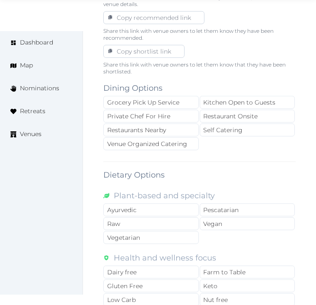
scroll to position [577, 0]
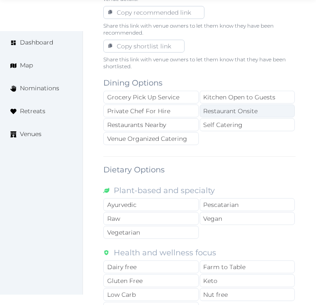
click at [209, 112] on div "Restaurant Onsite" at bounding box center [248, 111] width 96 height 13
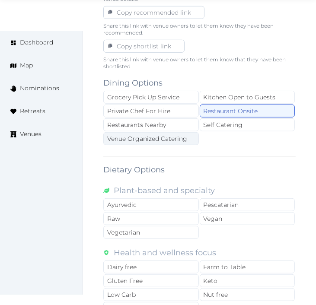
click at [172, 141] on div "Venue Organized Catering" at bounding box center [151, 138] width 96 height 13
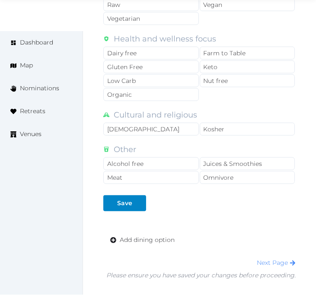
scroll to position [864, 0]
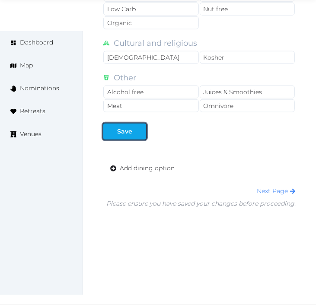
click at [130, 129] on div "Save" at bounding box center [124, 131] width 15 height 9
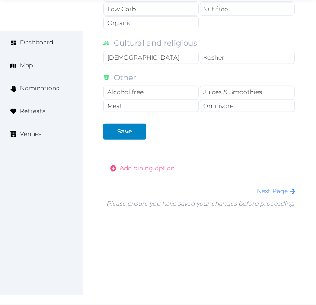
click at [161, 169] on span "Add dining option" at bounding box center [147, 168] width 55 height 9
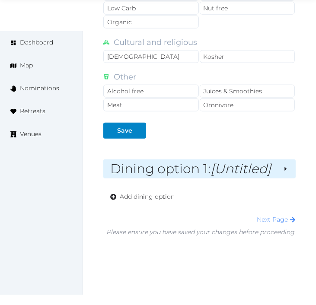
click at [230, 173] on em "[Untitled]" at bounding box center [241, 169] width 61 height 16
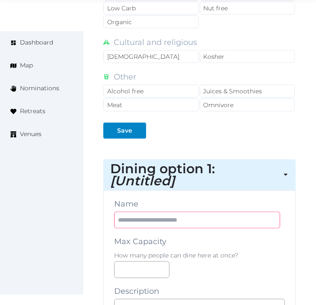
click at [208, 219] on input "text" at bounding box center [197, 220] width 166 height 17
paste input "**********"
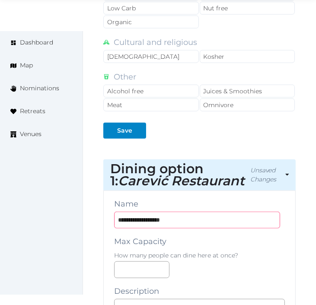
drag, startPoint x: 120, startPoint y: 225, endPoint x: 107, endPoint y: 224, distance: 12.6
type input "**********"
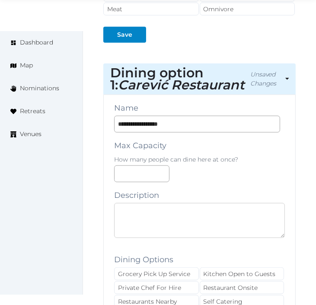
click at [213, 214] on textarea at bounding box center [199, 220] width 171 height 35
paste textarea "**********"
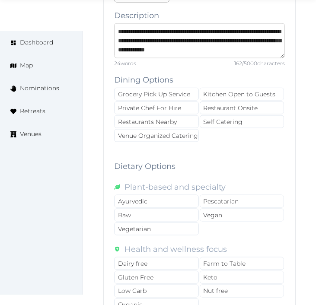
scroll to position [1152, 0]
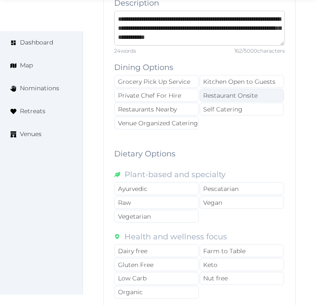
type textarea "**********"
click at [237, 92] on div "Restaurant Onsite" at bounding box center [242, 95] width 85 height 13
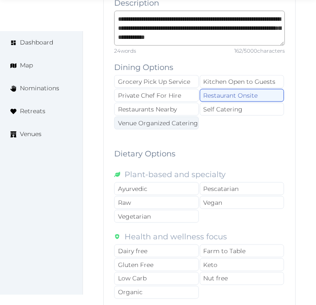
click at [180, 127] on div "Venue Organized Catering" at bounding box center [156, 123] width 85 height 13
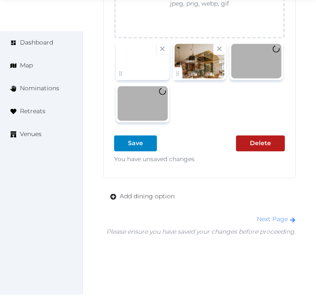
scroll to position [1633, 0]
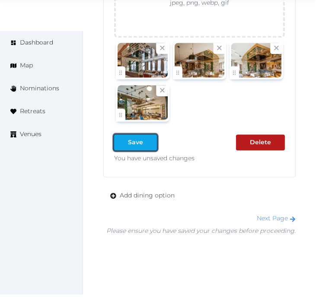
click at [147, 142] on div at bounding box center [150, 142] width 10 height 9
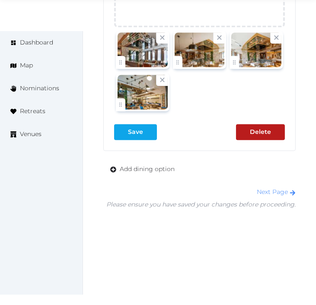
scroll to position [1647, 0]
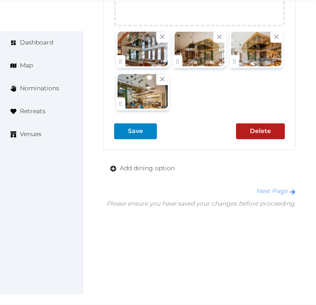
click at [136, 110] on div at bounding box center [143, 91] width 54 height 38
click at [133, 131] on div "Save" at bounding box center [135, 131] width 15 height 9
click at [279, 189] on link "Next Page" at bounding box center [276, 191] width 39 height 8
click at [270, 94] on div at bounding box center [199, 70] width 171 height 85
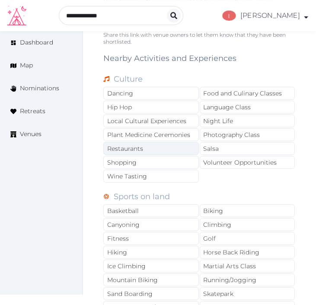
scroll to position [598, 0]
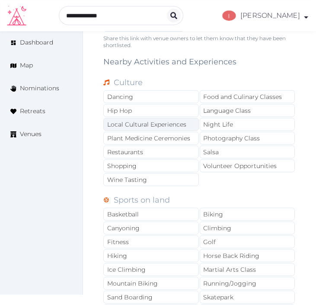
click at [174, 119] on div "Local Cultural Experiences" at bounding box center [151, 124] width 96 height 13
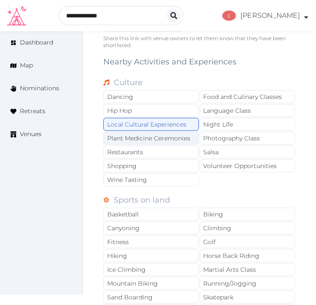
click at [177, 135] on div "Plant Medicine Ceremonies" at bounding box center [151, 138] width 96 height 13
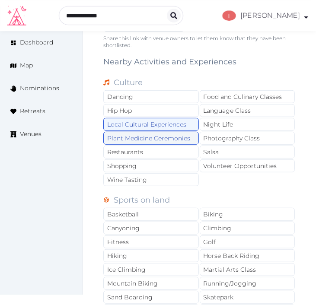
click at [163, 138] on div "Plant Medicine Ceremonies" at bounding box center [151, 138] width 96 height 13
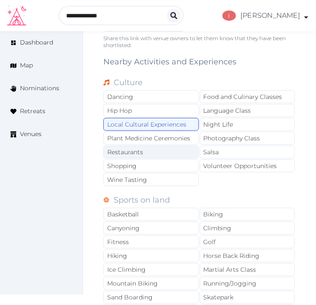
click at [160, 154] on div "Restaurants" at bounding box center [151, 152] width 96 height 13
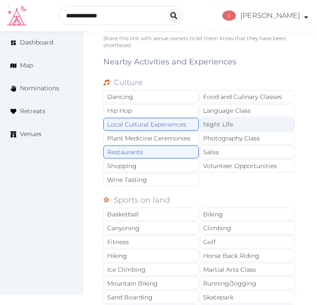
click at [228, 129] on div "Night Life" at bounding box center [248, 124] width 96 height 13
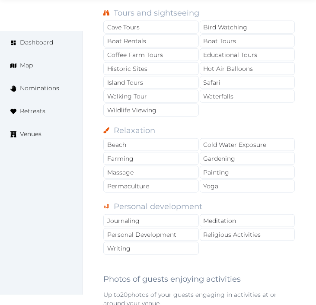
scroll to position [1030, 0]
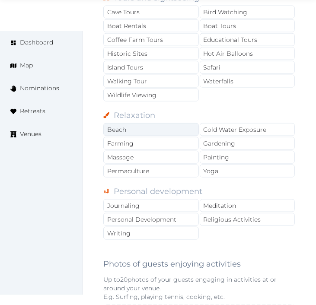
click at [151, 131] on div "Beach" at bounding box center [151, 129] width 96 height 13
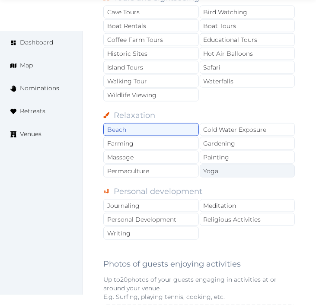
click at [241, 177] on div "Yoga" at bounding box center [248, 171] width 96 height 13
click at [243, 173] on div "Yoga" at bounding box center [248, 171] width 96 height 13
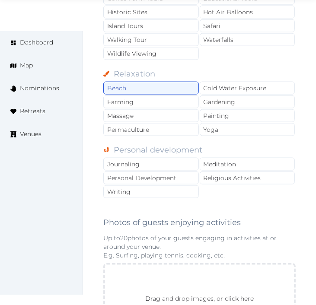
scroll to position [1127, 0]
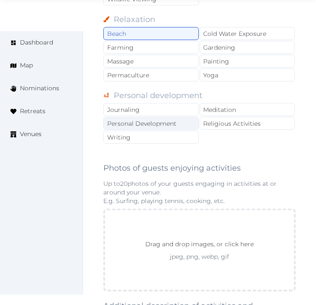
click at [175, 126] on div "Personal Development" at bounding box center [151, 123] width 96 height 13
click at [170, 37] on div "Beach" at bounding box center [151, 33] width 96 height 13
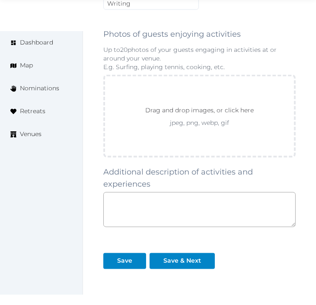
scroll to position [1271, 0]
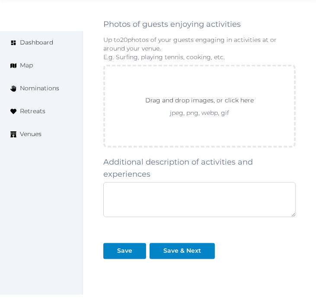
click at [174, 205] on textarea at bounding box center [199, 200] width 193 height 35
paste textarea "**********"
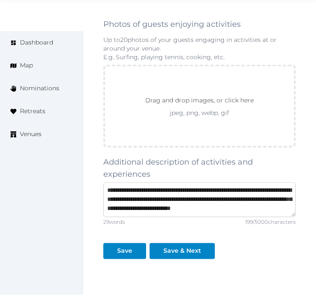
scroll to position [22, 0]
type textarea "**********"
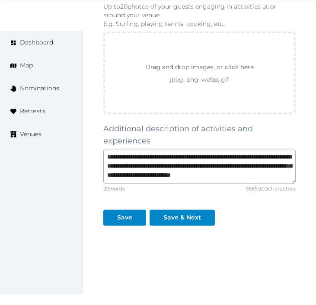
scroll to position [1325, 0]
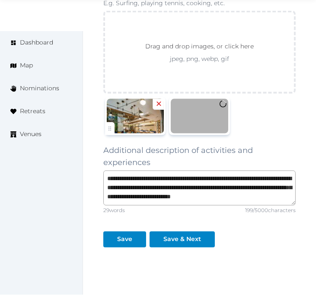
click at [160, 106] on icon at bounding box center [159, 104] width 4 height 4
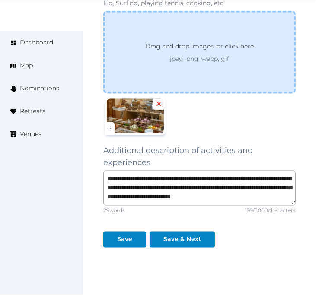
click at [278, 62] on div "Drag and drop images, or click here jpeg, png, webp, gif" at bounding box center [199, 52] width 193 height 83
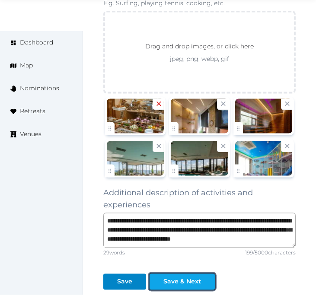
click at [171, 278] on button "Save & Next" at bounding box center [182, 282] width 65 height 16
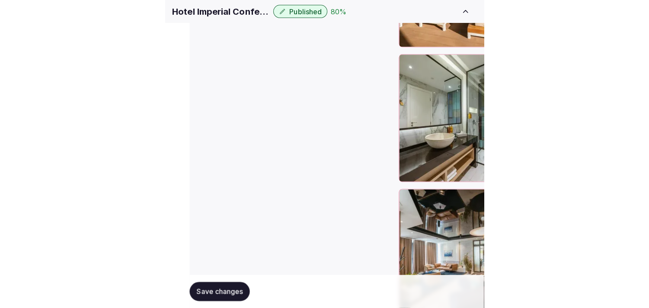
scroll to position [1138, 0]
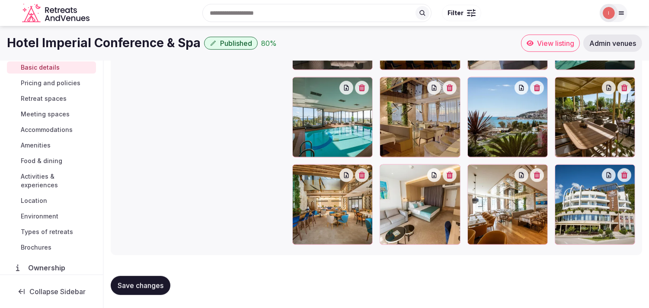
click at [35, 230] on span "Types of retreats" at bounding box center [47, 232] width 52 height 9
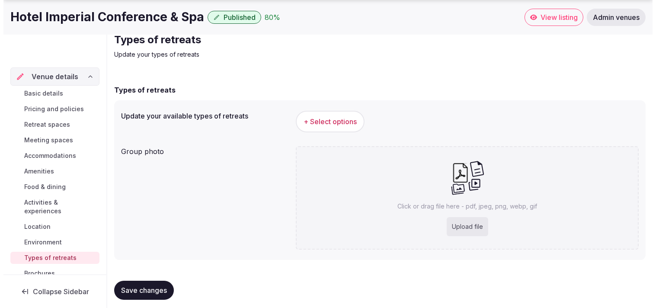
scroll to position [39, 0]
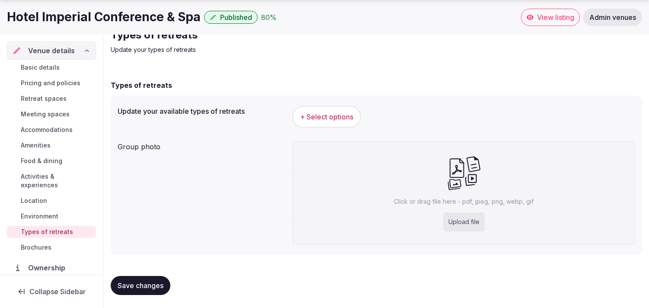
click at [316, 118] on span "+ Select options" at bounding box center [326, 117] width 53 height 10
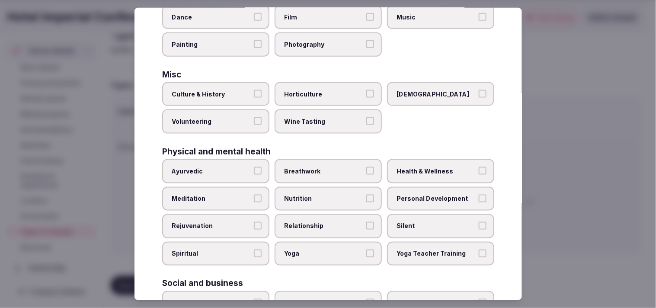
scroll to position [288, 0]
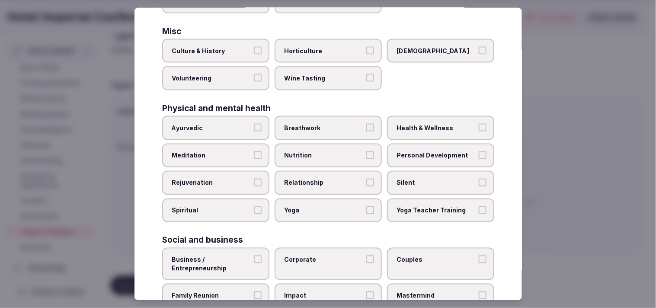
drag, startPoint x: 256, startPoint y: 202, endPoint x: 269, endPoint y: 202, distance: 13.4
click at [256, 206] on button "Spiritual" at bounding box center [258, 210] width 8 height 8
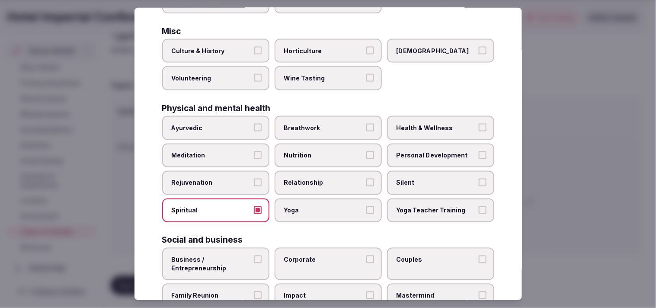
click at [259, 206] on button "Spiritual" at bounding box center [258, 210] width 8 height 8
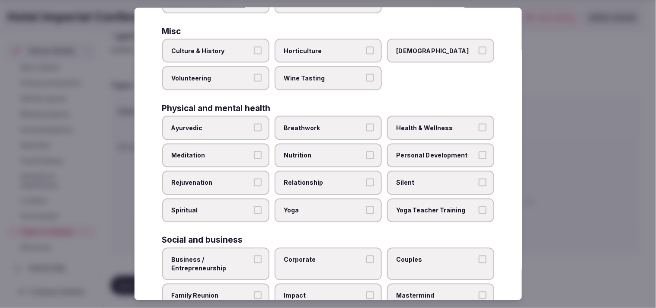
click at [316, 135] on div "Ayurvedic Breathwork Health & Wellness Meditation Nutrition Personal Developmen…" at bounding box center [328, 169] width 332 height 106
click at [316, 124] on span "Health & Wellness" at bounding box center [437, 128] width 80 height 9
click at [316, 124] on button "Health & Wellness" at bounding box center [483, 128] width 8 height 8
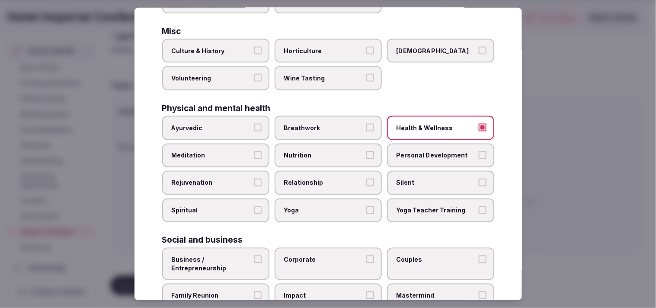
click at [316, 151] on span "Personal Development" at bounding box center [437, 155] width 80 height 9
click at [316, 151] on button "Personal Development" at bounding box center [483, 155] width 8 height 8
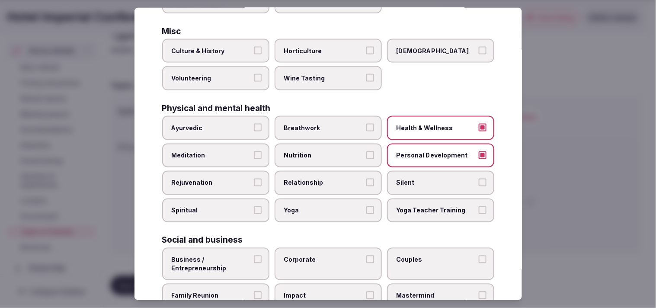
click at [245, 47] on span "Culture & History" at bounding box center [212, 51] width 80 height 9
click at [254, 47] on button "Culture & History" at bounding box center [258, 51] width 8 height 8
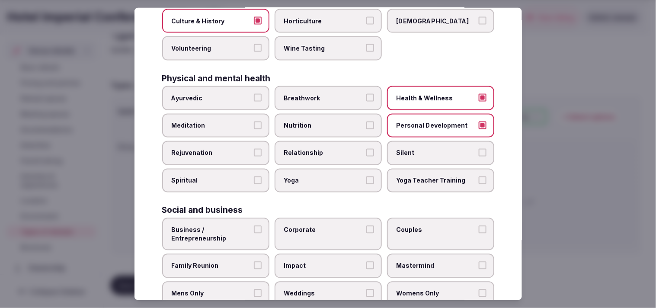
scroll to position [331, 0]
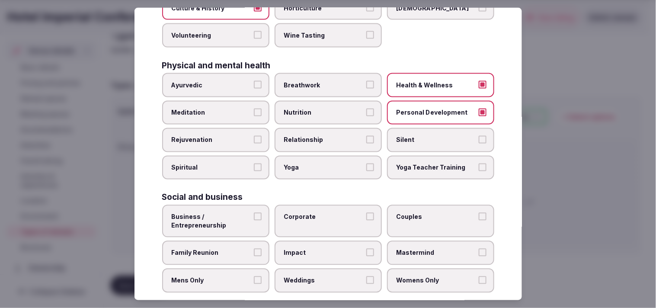
click at [242, 213] on span "Business / Entrepreneurship" at bounding box center [212, 221] width 80 height 17
click at [254, 213] on button "Business / Entrepreneurship" at bounding box center [258, 217] width 8 height 8
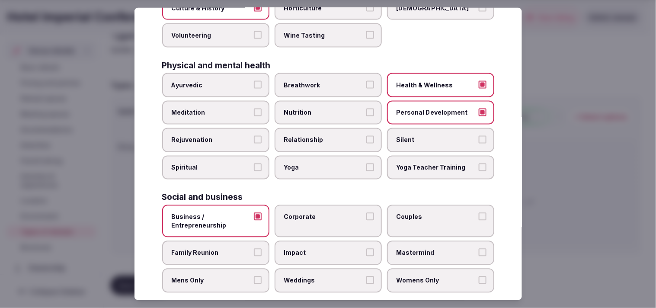
click at [316, 213] on span "Corporate" at bounding box center [324, 217] width 80 height 9
click at [316, 213] on button "Corporate" at bounding box center [370, 217] width 8 height 8
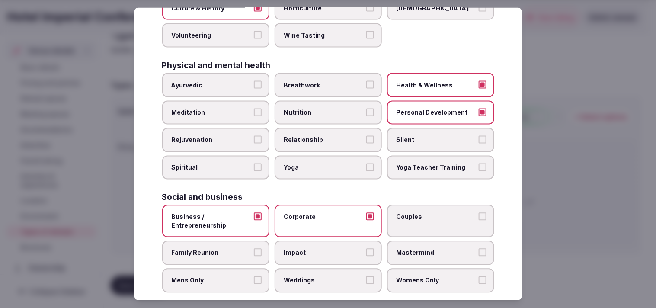
click at [316, 215] on label "Couples" at bounding box center [440, 221] width 107 height 32
click at [316, 215] on button "Couples" at bounding box center [483, 217] width 8 height 8
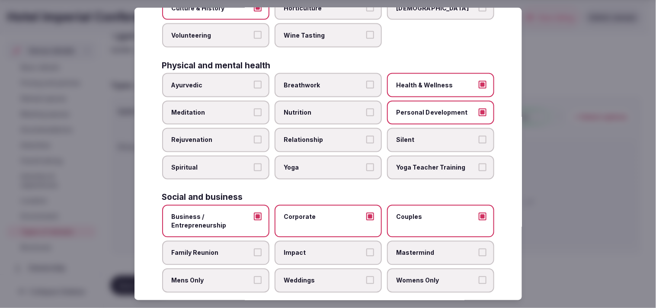
drag, startPoint x: 201, startPoint y: 236, endPoint x: 234, endPoint y: 241, distance: 32.9
click at [205, 241] on label "Family Reunion" at bounding box center [215, 253] width 107 height 24
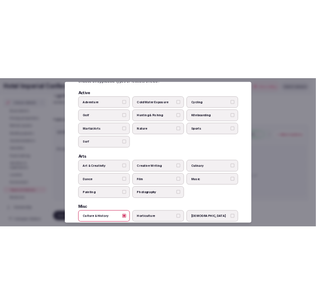
scroll to position [0, 0]
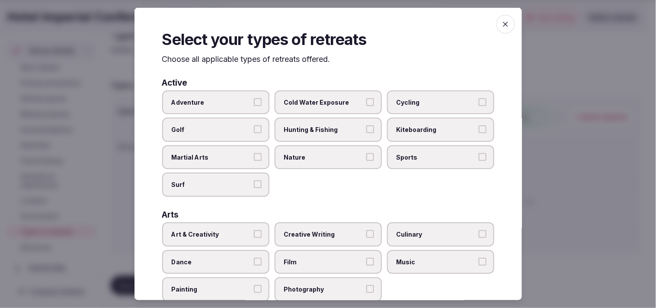
click at [316, 19] on span "button" at bounding box center [505, 24] width 19 height 19
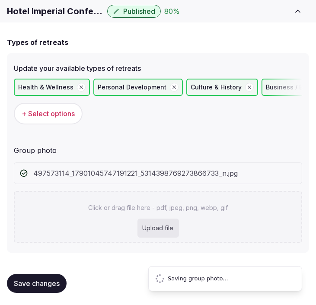
scroll to position [19, 0]
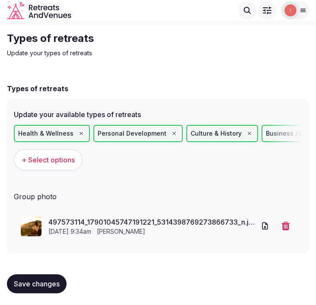
click at [44, 282] on span "Save changes" at bounding box center [37, 284] width 46 height 9
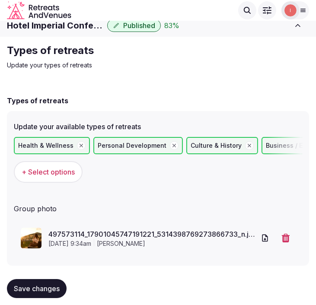
scroll to position [0, 0]
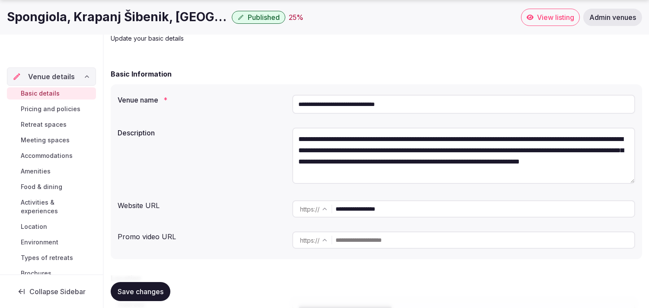
scroll to position [96, 0]
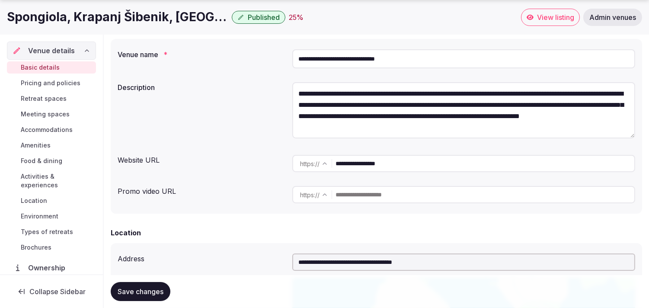
click at [316, 162] on input "**********" at bounding box center [485, 163] width 299 height 17
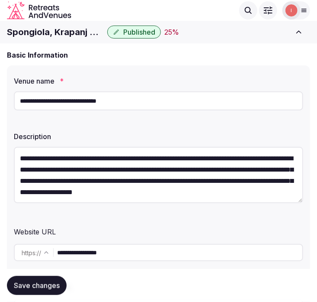
scroll to position [48, 0]
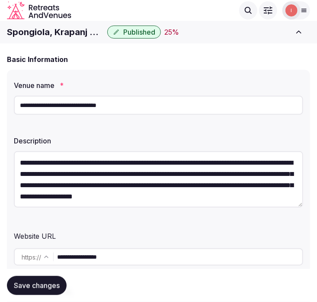
click at [74, 102] on input "**********" at bounding box center [158, 105] width 289 height 19
